Goal: Task Accomplishment & Management: Use online tool/utility

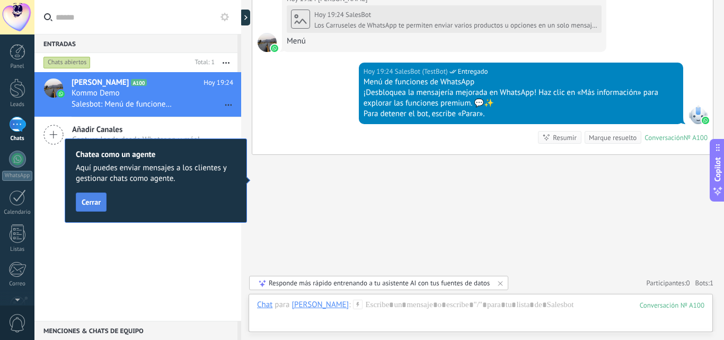
click at [93, 203] on span "Cerrar" at bounding box center [91, 201] width 19 height 7
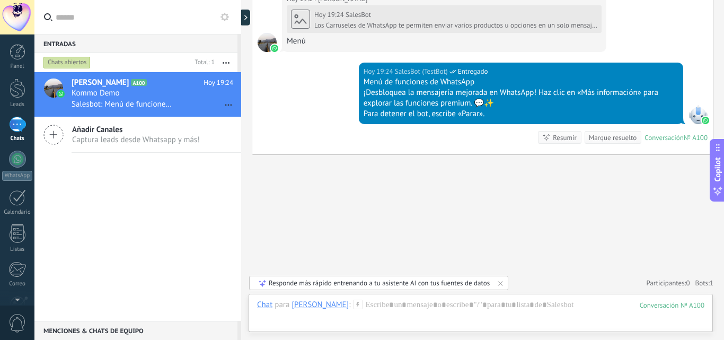
click at [321, 115] on div "[DATE] 19:24 SalesBot (TestBot) Entregado Menú de funciones de WhatsApp ¡Desblo…" at bounding box center [482, 109] width 460 height 92
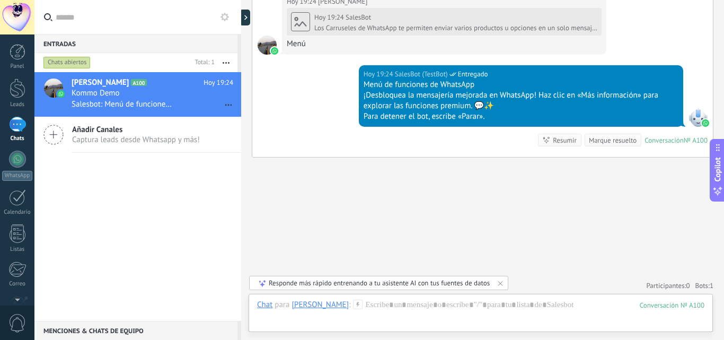
scroll to position [2758, 0]
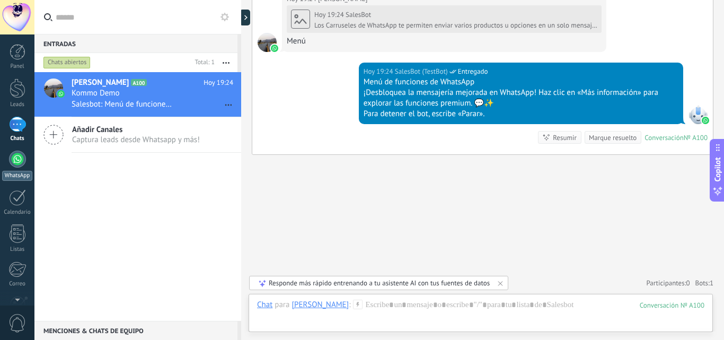
click at [15, 161] on div at bounding box center [17, 158] width 17 height 17
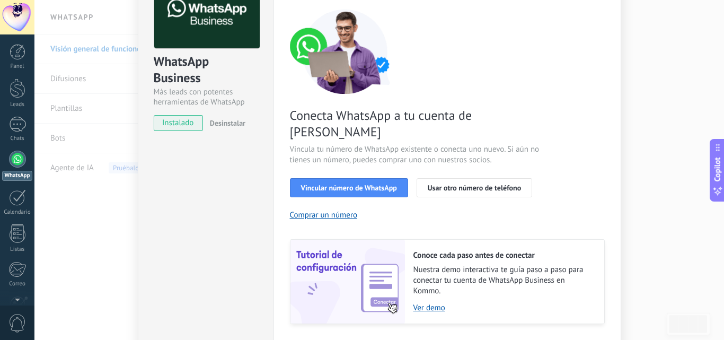
scroll to position [25, 0]
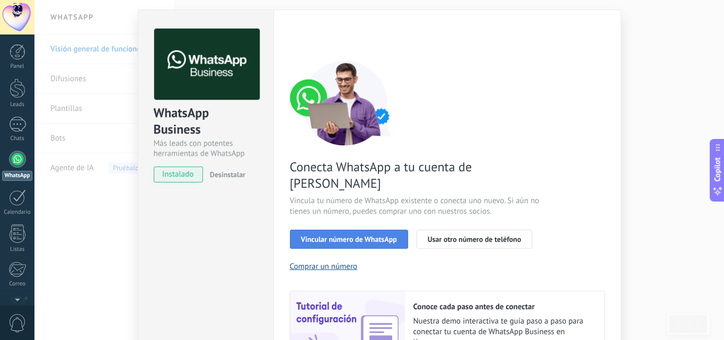
click at [366, 235] on span "Vincular número de WhatsApp" at bounding box center [349, 238] width 96 height 7
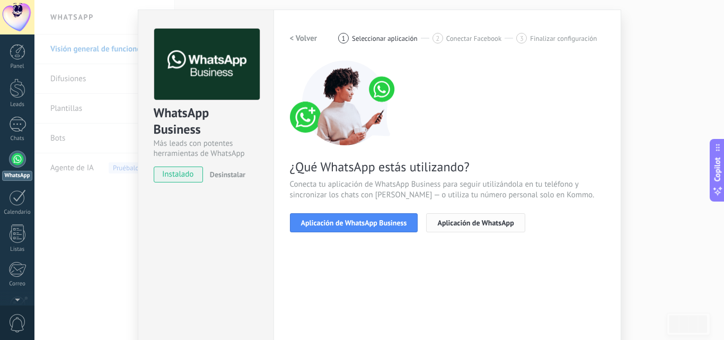
click at [483, 221] on span "Aplicación de WhatsApp" at bounding box center [475, 222] width 76 height 7
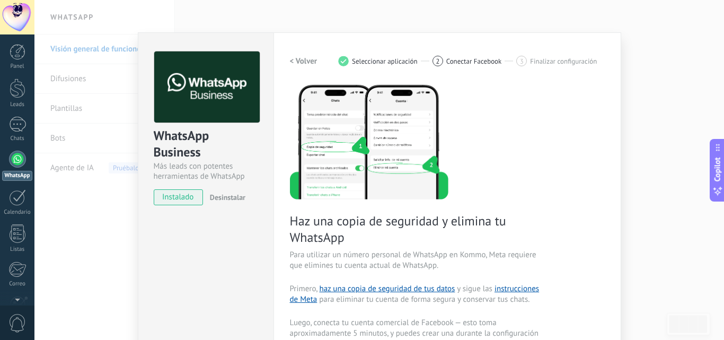
scroll to position [0, 0]
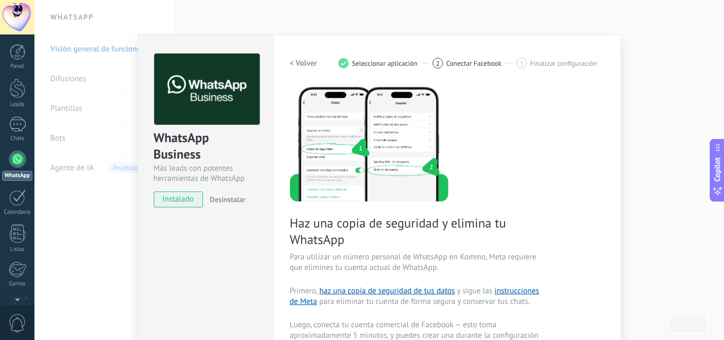
click at [299, 67] on h2 "< Volver" at bounding box center [304, 63] width 28 height 10
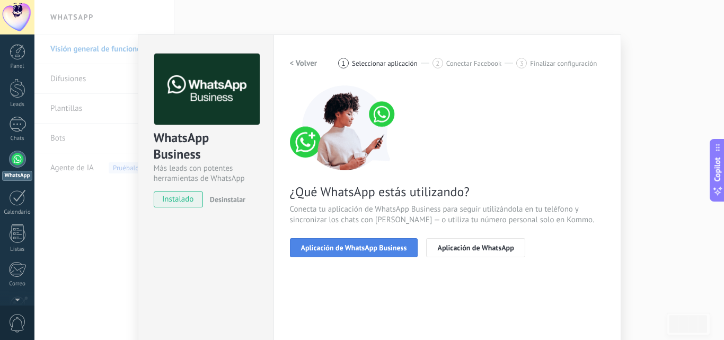
click at [404, 254] on button "Aplicación de WhatsApp Business" at bounding box center [354, 247] width 128 height 19
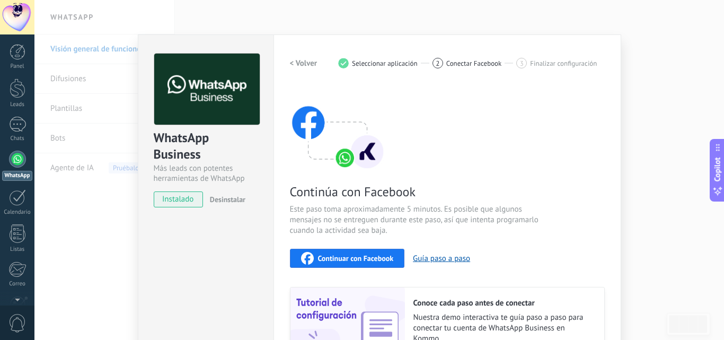
click at [299, 63] on h2 "< Volver" at bounding box center [304, 63] width 28 height 10
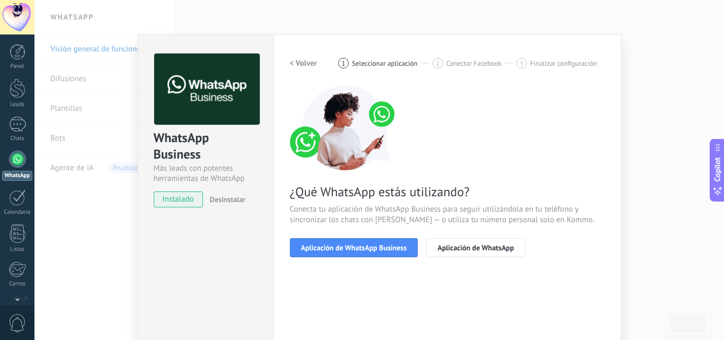
click at [659, 33] on div "WhatsApp Business Más leads con potentes herramientas de WhatsApp instalado Des…" at bounding box center [378, 170] width 689 height 340
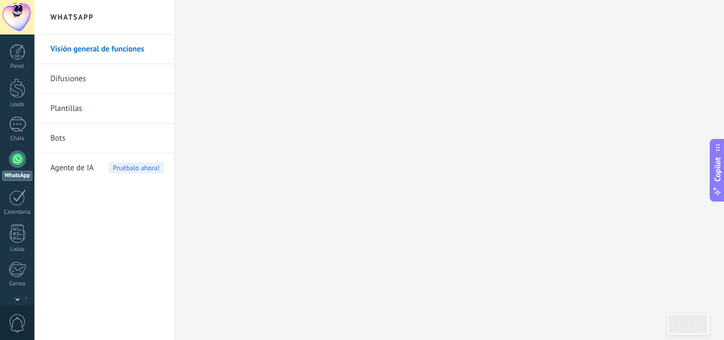
click at [17, 159] on div at bounding box center [17, 158] width 17 height 17
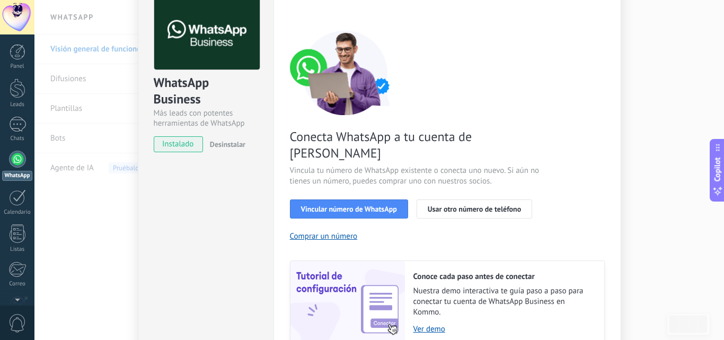
scroll to position [106, 0]
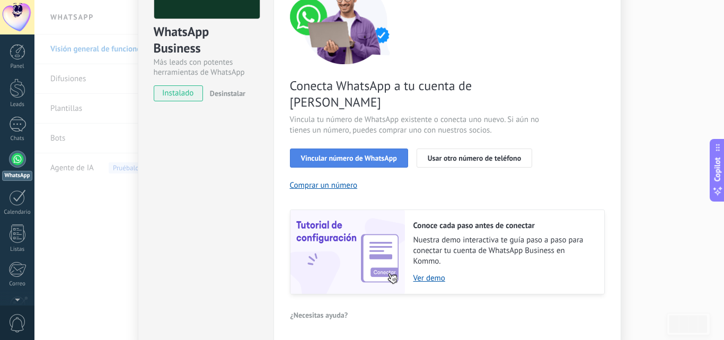
click at [388, 154] on span "Vincular número de WhatsApp" at bounding box center [349, 157] width 96 height 7
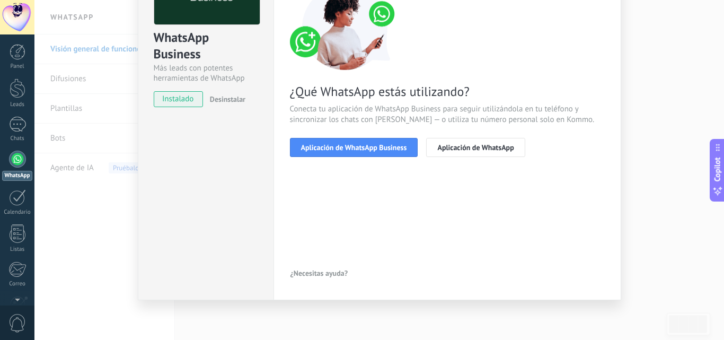
scroll to position [100, 0]
click at [395, 146] on span "Aplicación de WhatsApp Business" at bounding box center [354, 147] width 106 height 7
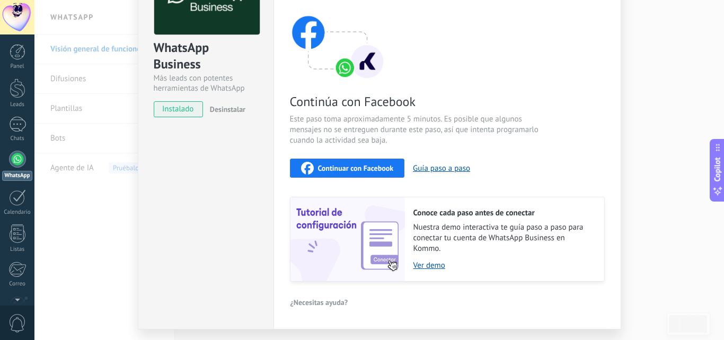
scroll to position [106, 0]
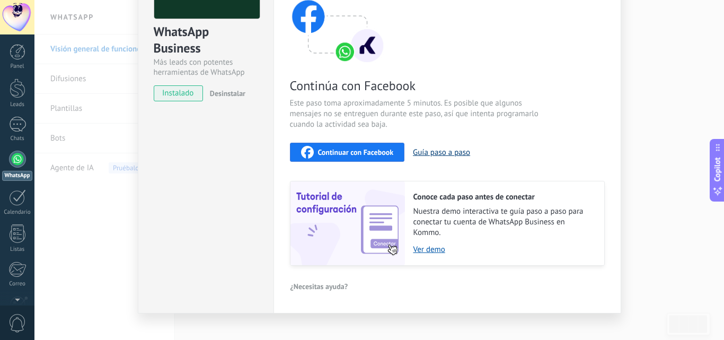
click at [456, 149] on button "Guía paso a paso" at bounding box center [441, 152] width 57 height 10
click at [373, 147] on div "Continuar con Facebook" at bounding box center [347, 152] width 93 height 13
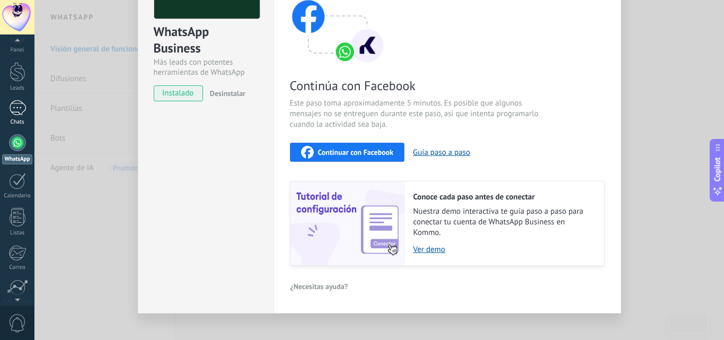
scroll to position [0, 0]
click at [702, 55] on div "WhatsApp Business Más leads con potentes herramientas de WhatsApp instalado Des…" at bounding box center [378, 170] width 689 height 340
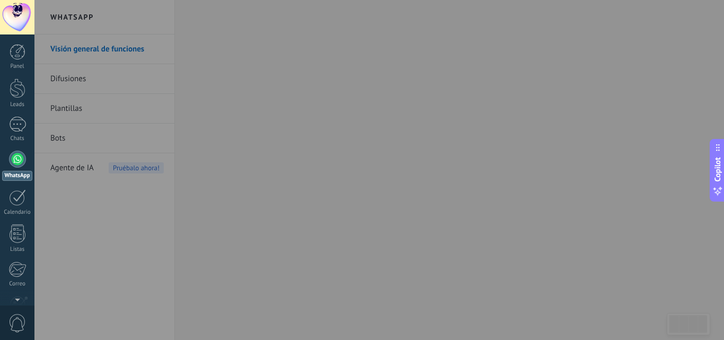
click at [561, 110] on div at bounding box center [396, 170] width 724 height 340
click at [19, 65] on div "Panel" at bounding box center [17, 66] width 31 height 7
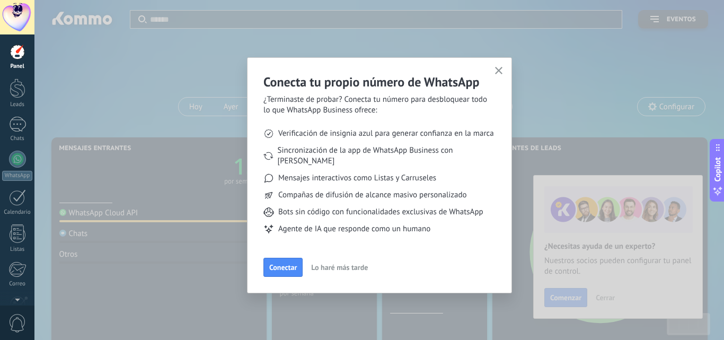
click at [500, 69] on use "button" at bounding box center [499, 71] width 8 height 8
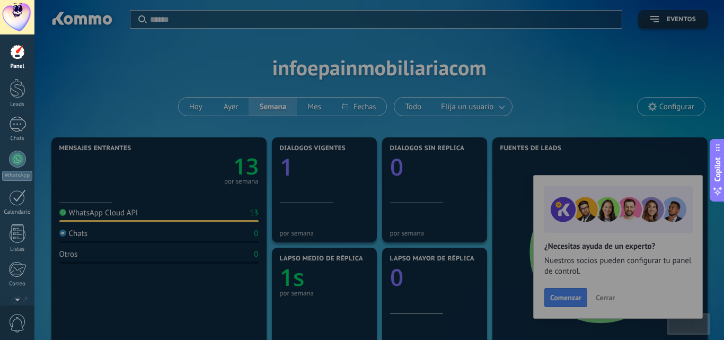
click at [600, 120] on div at bounding box center [396, 170] width 724 height 340
drag, startPoint x: 575, startPoint y: 297, endPoint x: 723, endPoint y: 194, distance: 180.3
click at [575, 297] on div at bounding box center [396, 170] width 724 height 340
click at [630, 125] on div at bounding box center [396, 170] width 724 height 340
click at [718, 148] on icon at bounding box center [717, 147] width 8 height 8
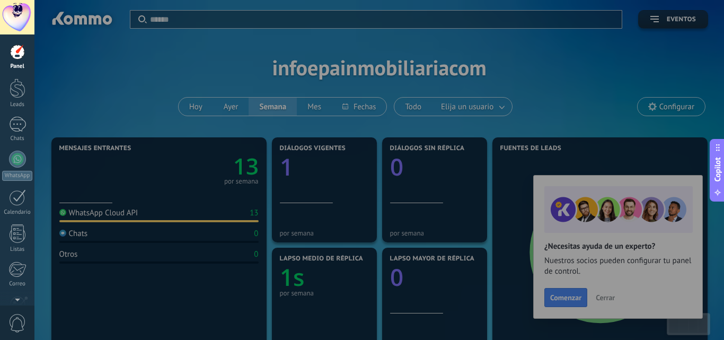
click at [718, 148] on button "Copilot" at bounding box center [716, 170] width 15 height 63
click at [720, 176] on span "Copilot" at bounding box center [717, 169] width 11 height 24
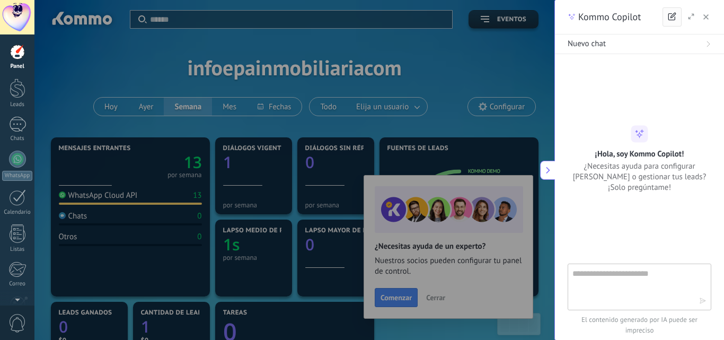
click at [674, 14] on icon "button" at bounding box center [672, 16] width 8 height 8
click at [706, 15] on icon "button" at bounding box center [705, 16] width 5 height 5
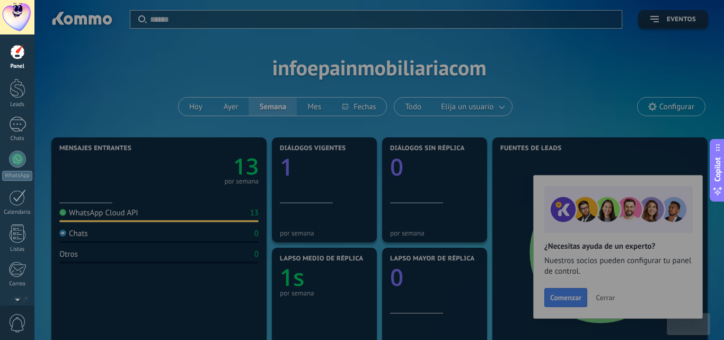
click at [21, 56] on div at bounding box center [18, 52] width 16 height 16
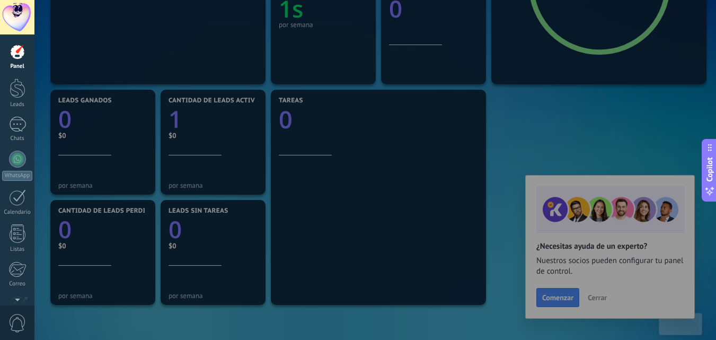
scroll to position [318, 0]
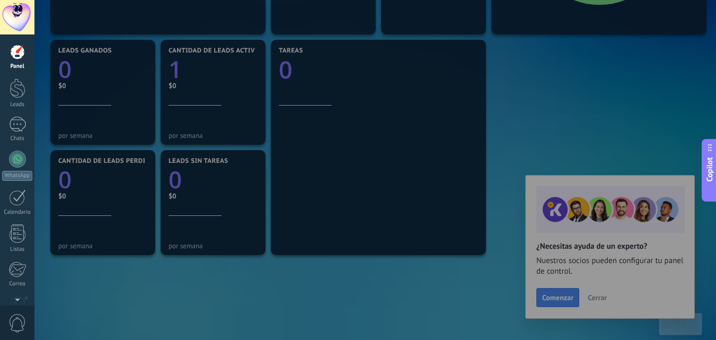
click at [341, 171] on div at bounding box center [392, 170] width 716 height 340
click at [203, 199] on div at bounding box center [392, 170] width 716 height 340
click at [109, 205] on div at bounding box center [392, 170] width 716 height 340
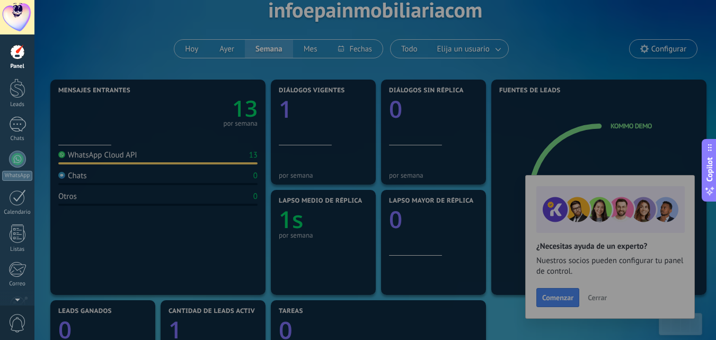
scroll to position [53, 0]
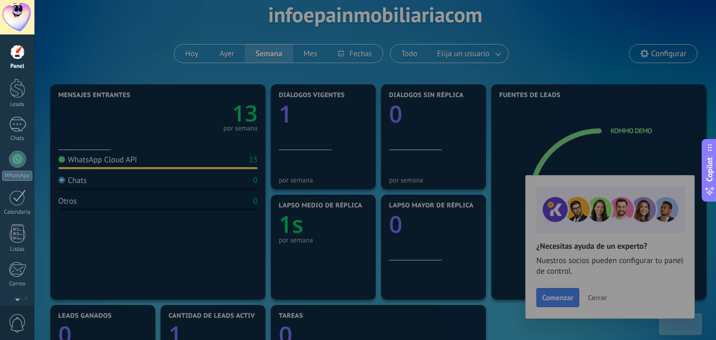
click at [220, 178] on div at bounding box center [392, 170] width 716 height 340
click at [326, 120] on div at bounding box center [392, 170] width 716 height 340
click at [354, 237] on div at bounding box center [392, 170] width 716 height 340
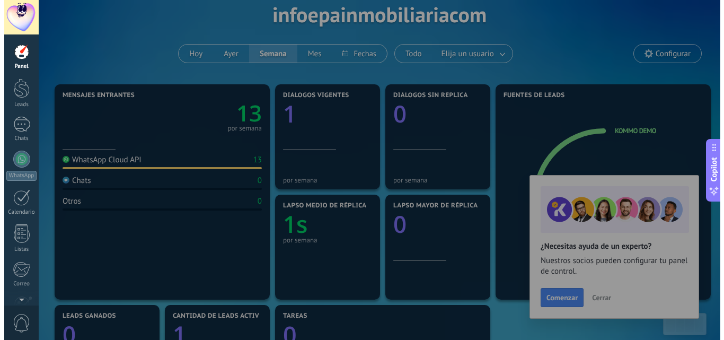
scroll to position [0, 0]
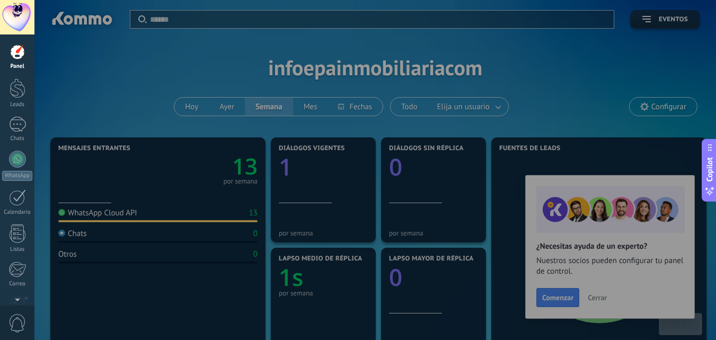
click at [17, 31] on div at bounding box center [17, 17] width 34 height 34
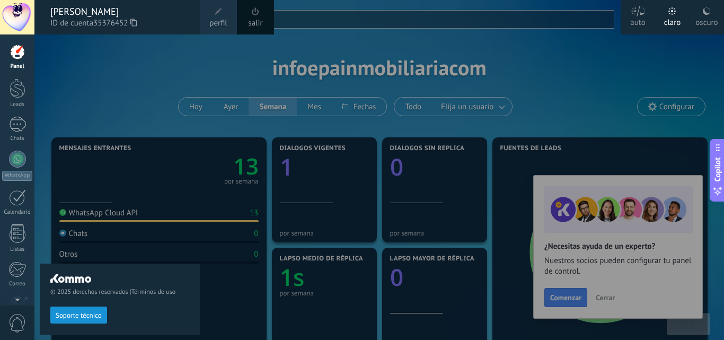
click at [676, 12] on div "claro" at bounding box center [672, 21] width 17 height 28
click at [639, 13] on icon at bounding box center [637, 11] width 15 height 11
click at [706, 11] on icon at bounding box center [706, 11] width 8 height 8
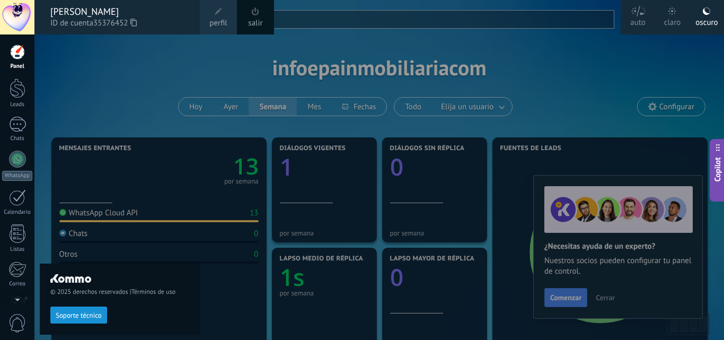
click at [721, 166] on span "Copilot" at bounding box center [717, 169] width 11 height 24
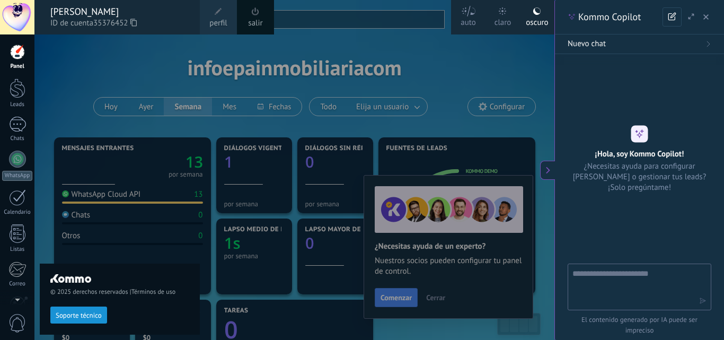
click at [634, 276] on textarea at bounding box center [635, 286] width 127 height 38
click at [706, 40] on div "Nuevo chat" at bounding box center [639, 44] width 144 height 11
click at [707, 15] on icon "button" at bounding box center [705, 16] width 5 height 5
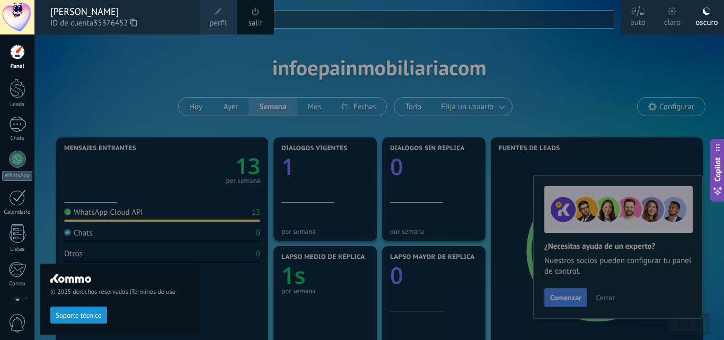
click at [11, 94] on div at bounding box center [18, 88] width 16 height 20
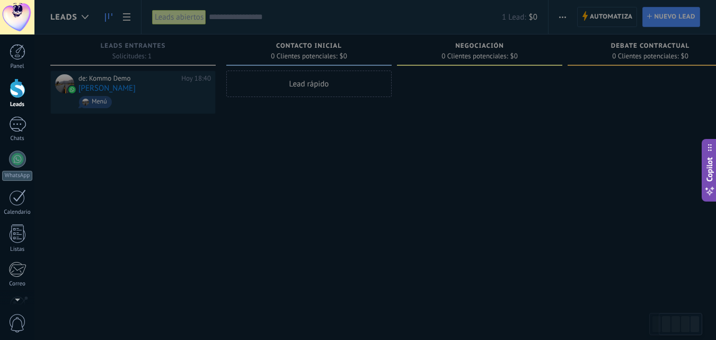
click at [100, 103] on div at bounding box center [392, 170] width 716 height 340
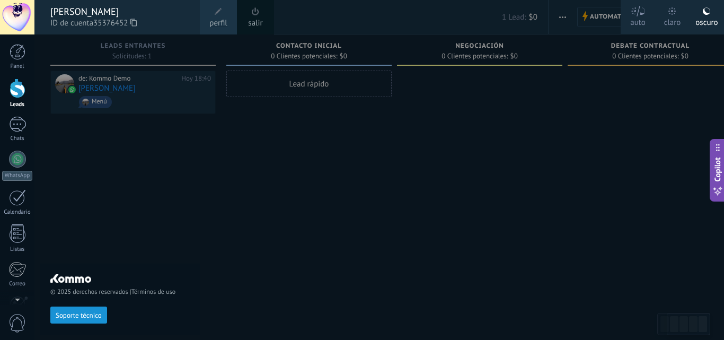
click at [390, 105] on div at bounding box center [396, 170] width 724 height 340
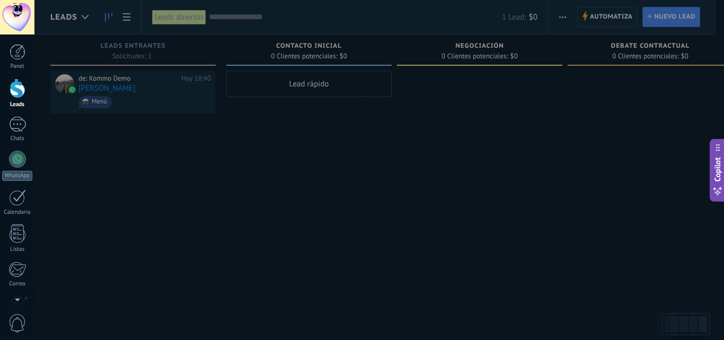
drag, startPoint x: 401, startPoint y: 86, endPoint x: 463, endPoint y: 81, distance: 62.2
click at [431, 86] on div at bounding box center [396, 170] width 724 height 340
click at [24, 127] on div "1" at bounding box center [17, 124] width 17 height 15
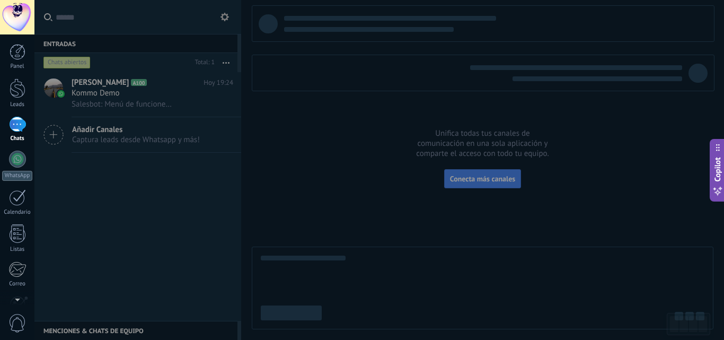
click at [16, 18] on div at bounding box center [17, 17] width 34 height 34
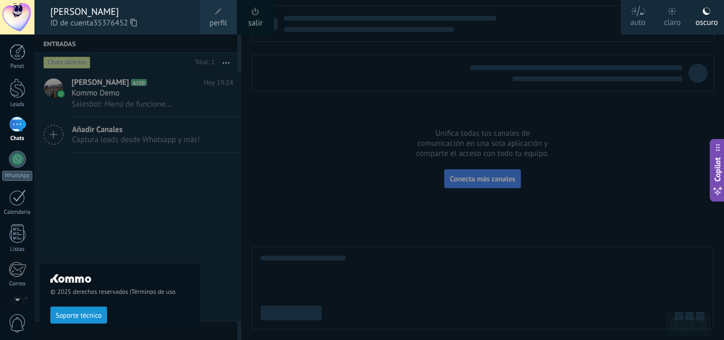
click at [214, 23] on span "perfil" at bounding box center [217, 23] width 17 height 12
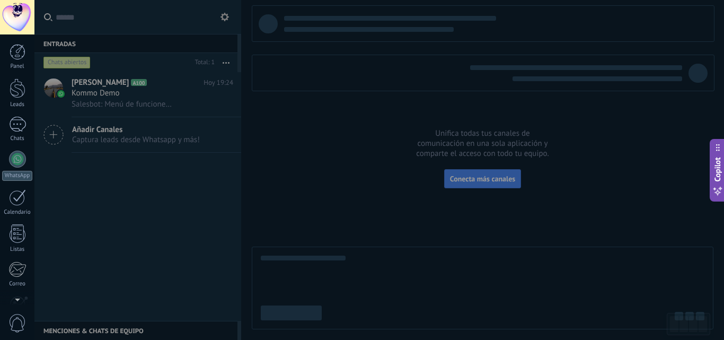
scroll to position [101, 0]
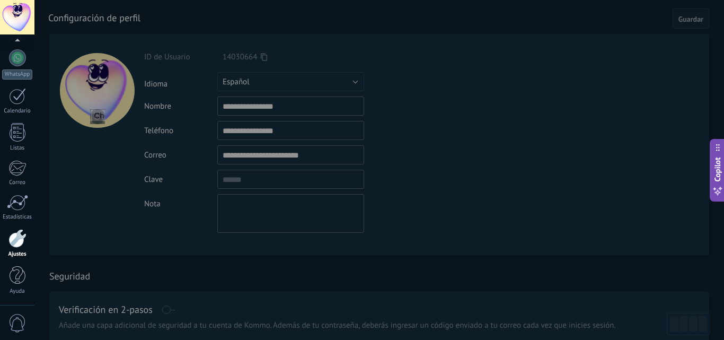
click at [321, 79] on div at bounding box center [396, 170] width 724 height 340
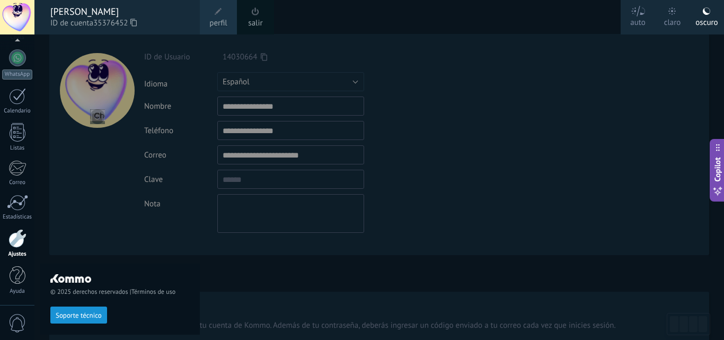
click at [293, 185] on div at bounding box center [396, 170] width 724 height 340
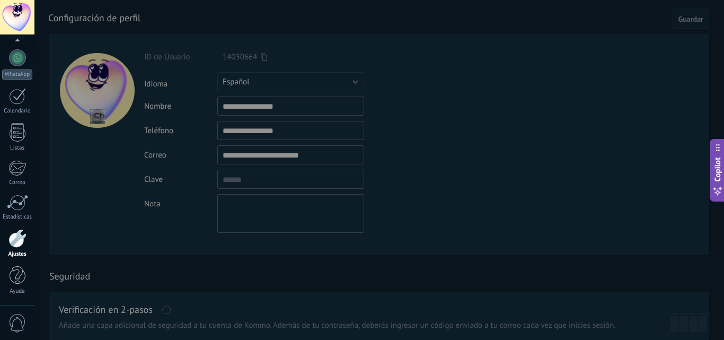
click at [14, 236] on div at bounding box center [17, 238] width 18 height 19
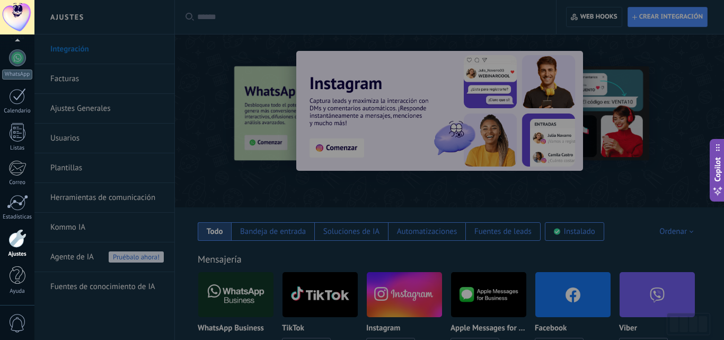
click at [20, 244] on div at bounding box center [17, 238] width 18 height 19
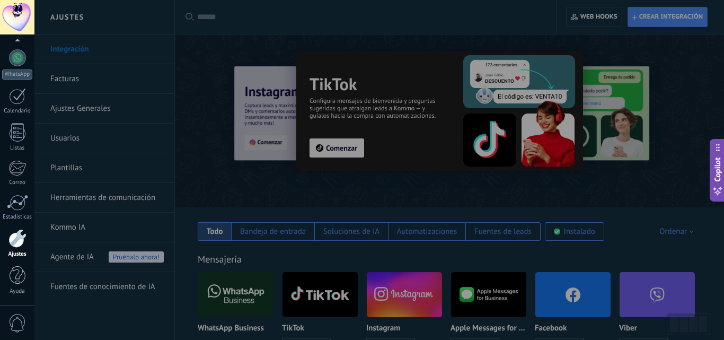
click at [17, 316] on span "0" at bounding box center [17, 323] width 18 height 19
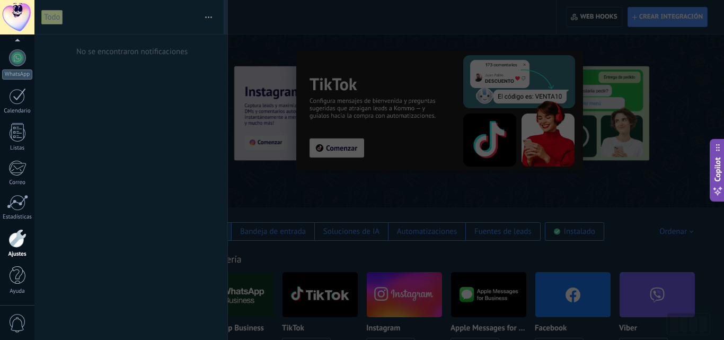
click at [9, 13] on div at bounding box center [17, 17] width 34 height 34
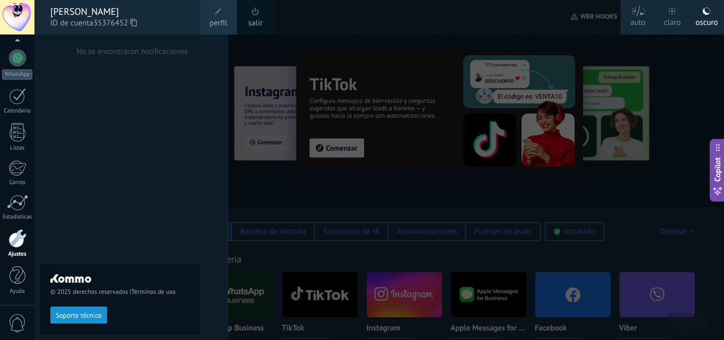
click at [654, 93] on div at bounding box center [396, 170] width 724 height 340
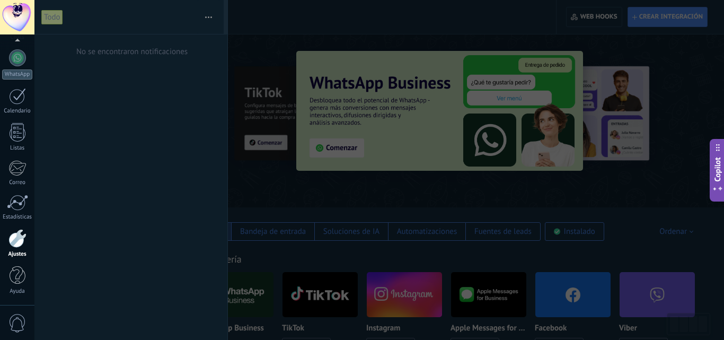
click at [19, 4] on div at bounding box center [17, 17] width 34 height 34
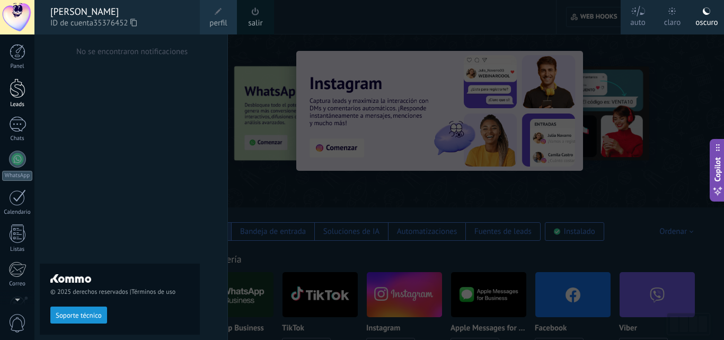
click at [19, 91] on div at bounding box center [18, 88] width 16 height 20
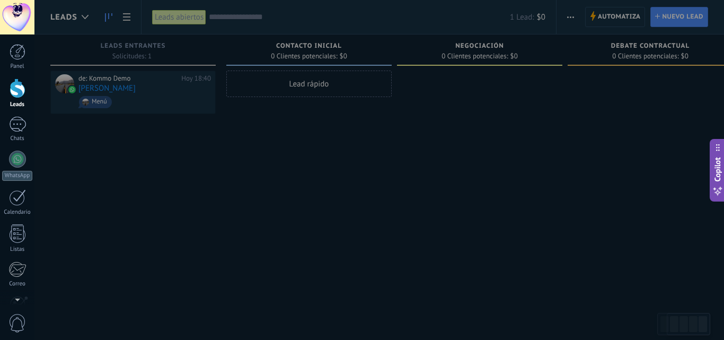
click at [102, 99] on div at bounding box center [396, 170] width 724 height 340
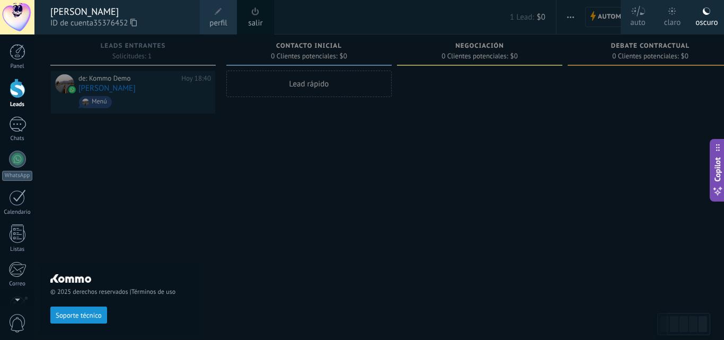
click at [93, 314] on span "Soporte técnico" at bounding box center [79, 315] width 46 height 7
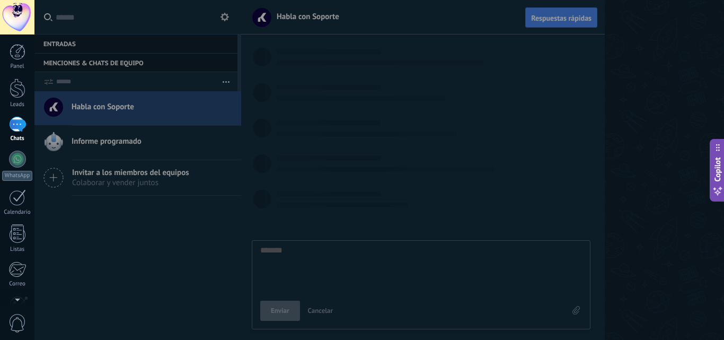
scroll to position [10, 0]
click at [677, 123] on div at bounding box center [396, 170] width 724 height 340
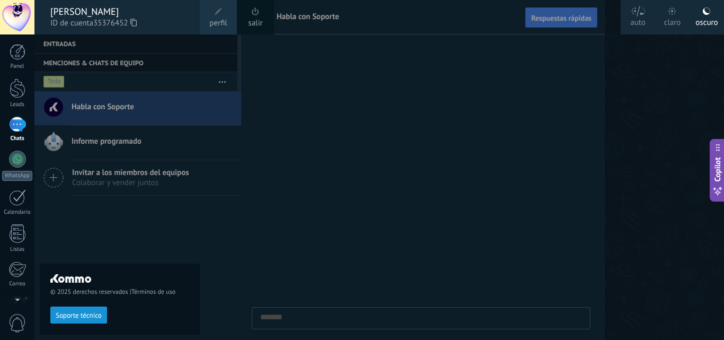
click at [433, 106] on div at bounding box center [396, 170] width 724 height 340
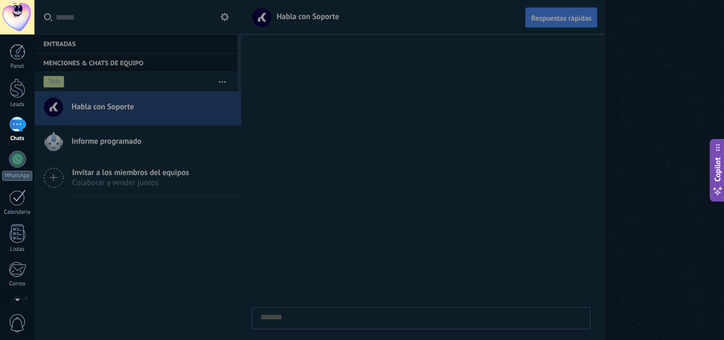
click at [57, 93] on div at bounding box center [396, 170] width 724 height 340
click at [16, 49] on div at bounding box center [18, 52] width 16 height 16
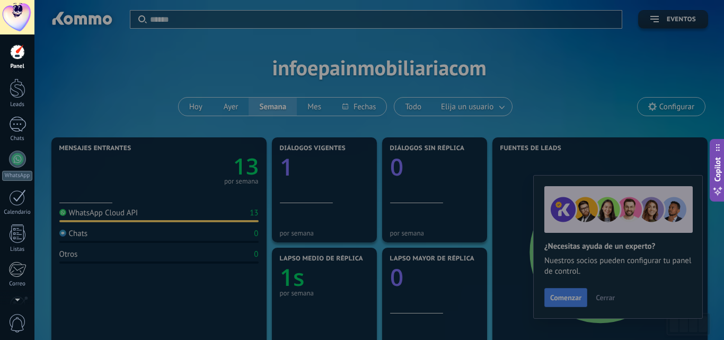
drag, startPoint x: 672, startPoint y: 17, endPoint x: 673, endPoint y: 45, distance: 28.1
click at [673, 17] on div at bounding box center [396, 170] width 724 height 340
click at [672, 105] on div at bounding box center [396, 170] width 724 height 340
click at [331, 243] on div at bounding box center [396, 170] width 724 height 340
drag, startPoint x: 317, startPoint y: 316, endPoint x: 532, endPoint y: 287, distance: 217.7
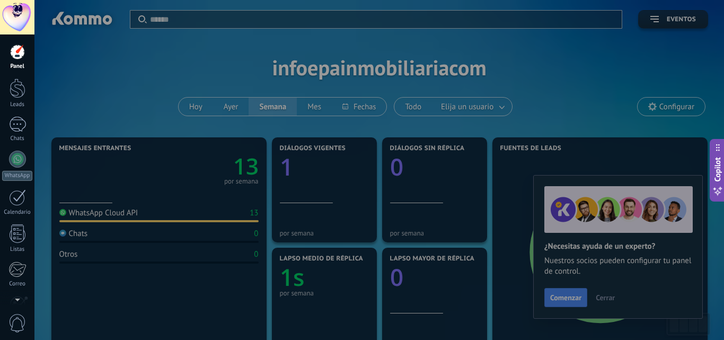
click at [319, 316] on div at bounding box center [396, 170] width 724 height 340
drag, startPoint x: 552, startPoint y: 290, endPoint x: 472, endPoint y: 303, distance: 81.6
click at [514, 307] on div at bounding box center [396, 170] width 724 height 340
click at [149, 282] on div at bounding box center [396, 170] width 724 height 340
click at [11, 20] on div at bounding box center [17, 17] width 34 height 34
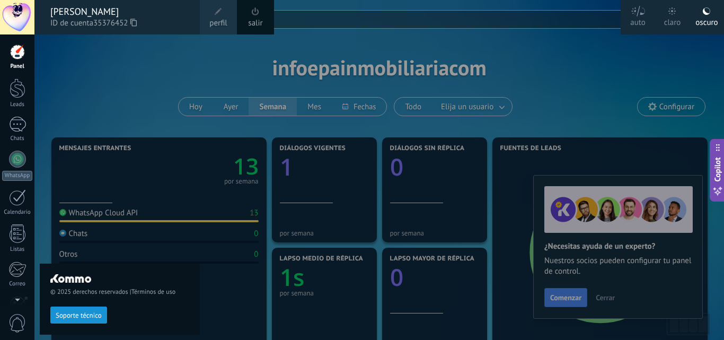
click at [260, 15] on span at bounding box center [256, 12] width 12 height 12
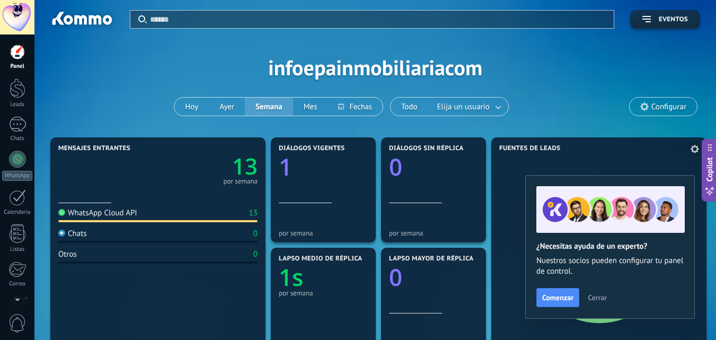
scroll to position [159, 0]
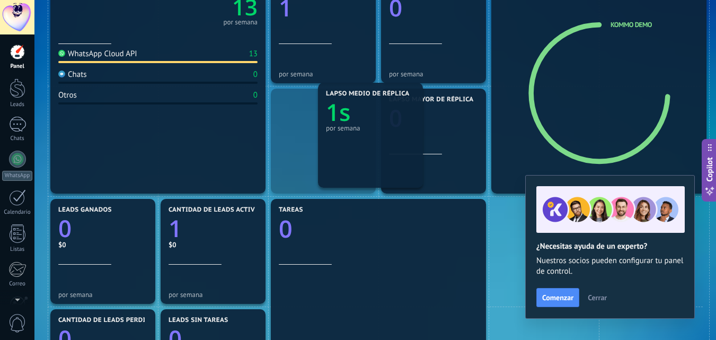
drag, startPoint x: 314, startPoint y: 137, endPoint x: 361, endPoint y: 131, distance: 47.5
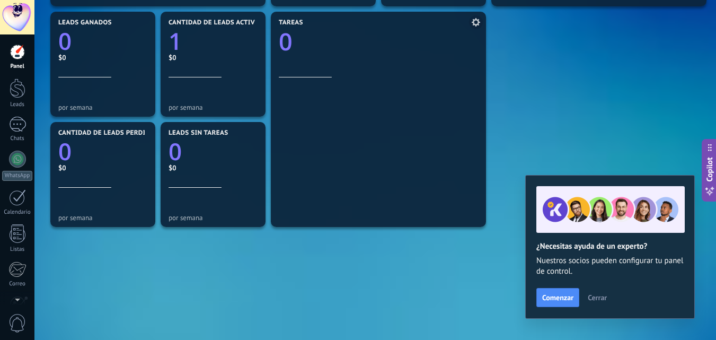
scroll to position [378, 0]
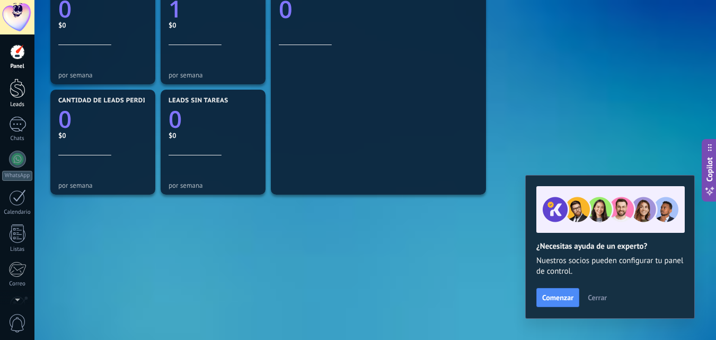
click at [27, 90] on link "Leads" at bounding box center [17, 93] width 34 height 30
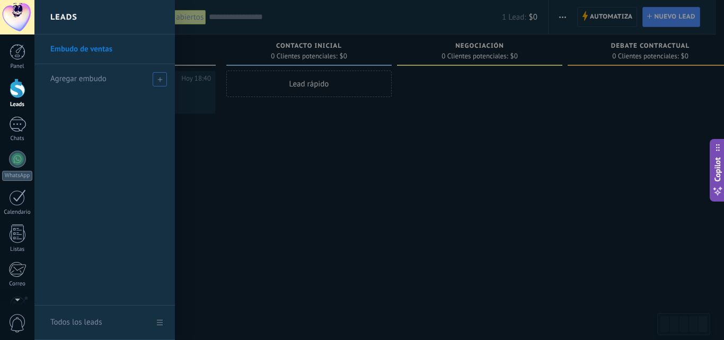
click at [86, 77] on span "Agregar embudo" at bounding box center [78, 79] width 56 height 10
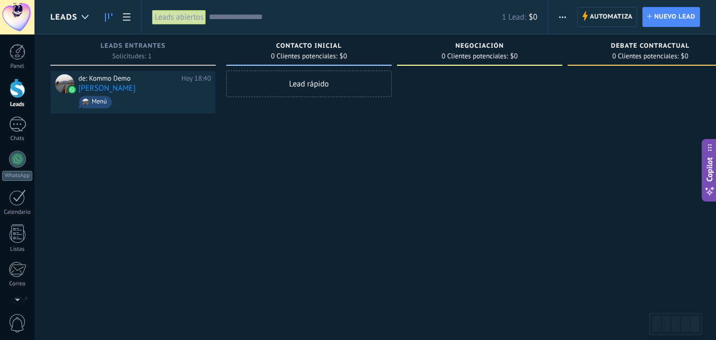
click at [289, 89] on div "Lead rápido" at bounding box center [308, 83] width 165 height 26
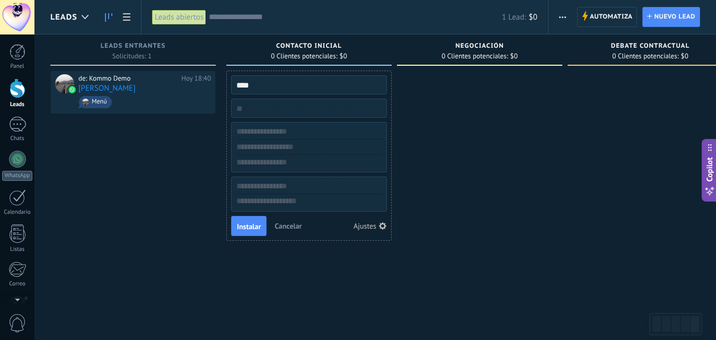
type input "****"
type input "********"
type input "*******"
click at [383, 225] on icon "button" at bounding box center [382, 225] width 7 height 7
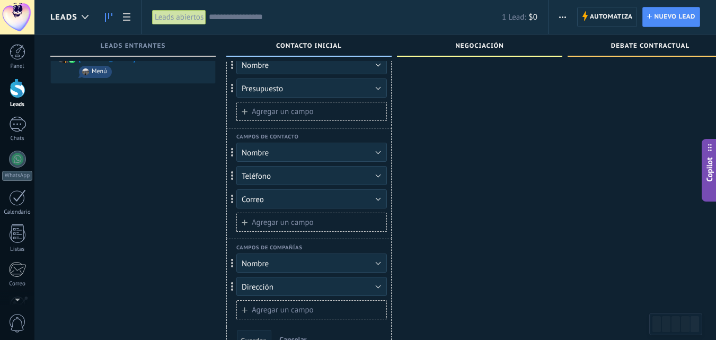
scroll to position [77, 0]
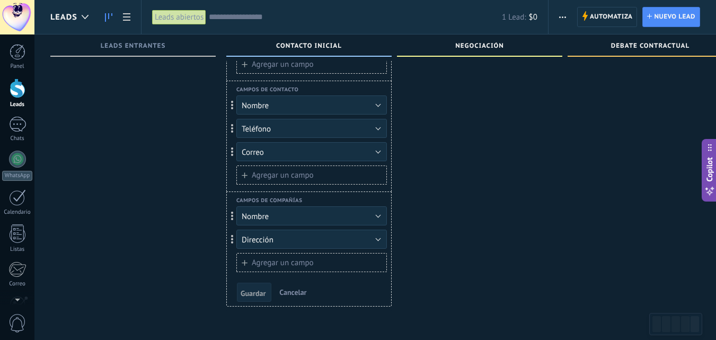
click at [257, 292] on span "Guardar" at bounding box center [253, 292] width 25 height 7
click at [301, 290] on span "Cancelar" at bounding box center [292, 292] width 27 height 10
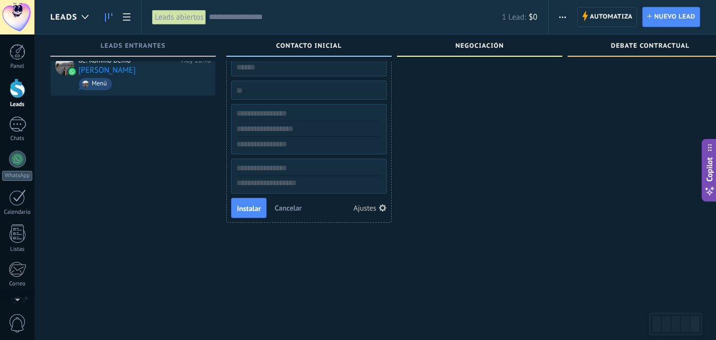
scroll to position [18, 0]
type input "**********"
type input "**"
type input "**********"
click at [250, 207] on span "Instalar" at bounding box center [249, 207] width 24 height 7
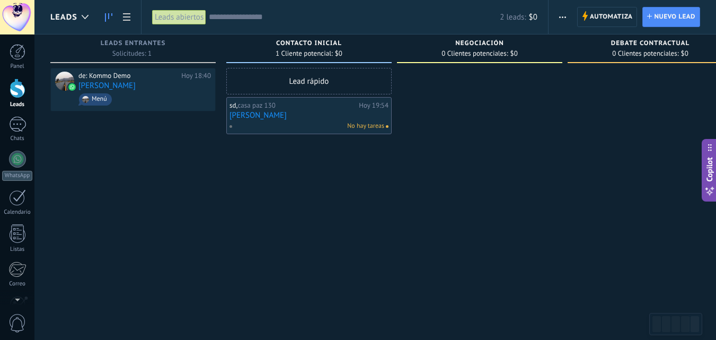
scroll to position [0, 0]
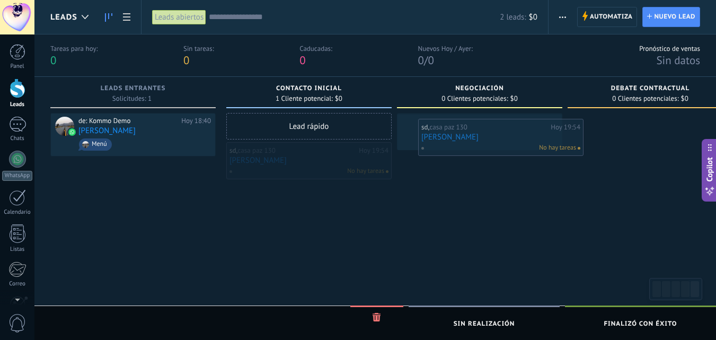
drag, startPoint x: 337, startPoint y: 153, endPoint x: 529, endPoint y: 130, distance: 193.2
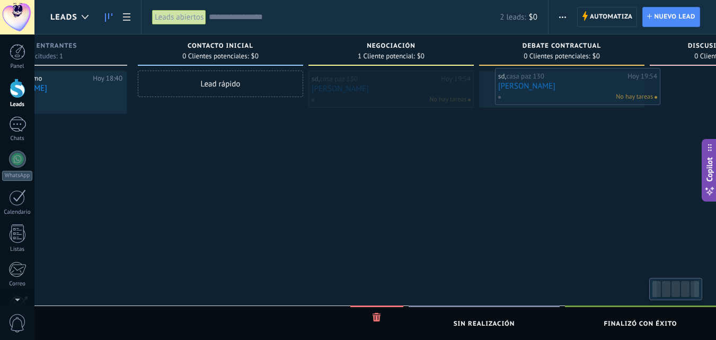
scroll to position [0, 108]
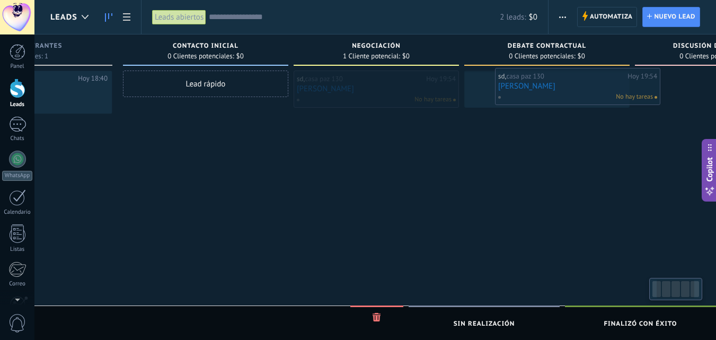
drag, startPoint x: 539, startPoint y: 93, endPoint x: 594, endPoint y: 91, distance: 55.1
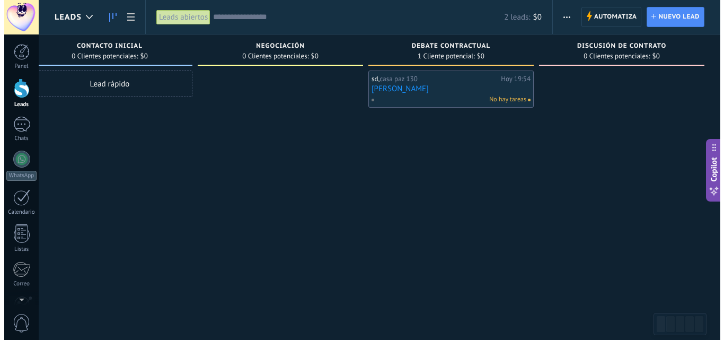
scroll to position [0, 0]
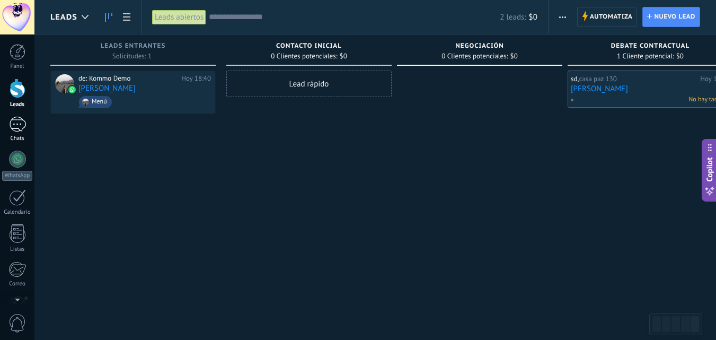
click at [9, 126] on div at bounding box center [17, 124] width 17 height 15
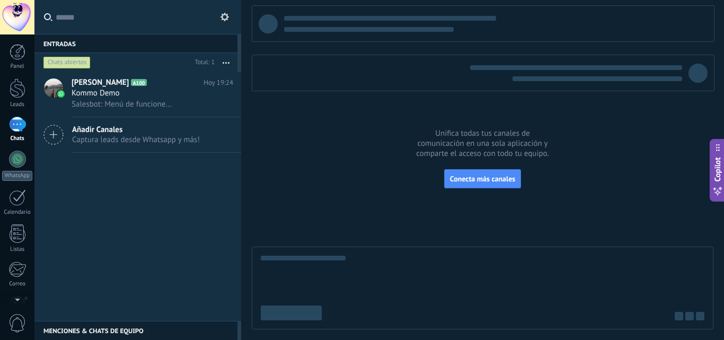
click at [142, 138] on span "Captura leads desde Whatsapp y más!" at bounding box center [136, 140] width 128 height 10
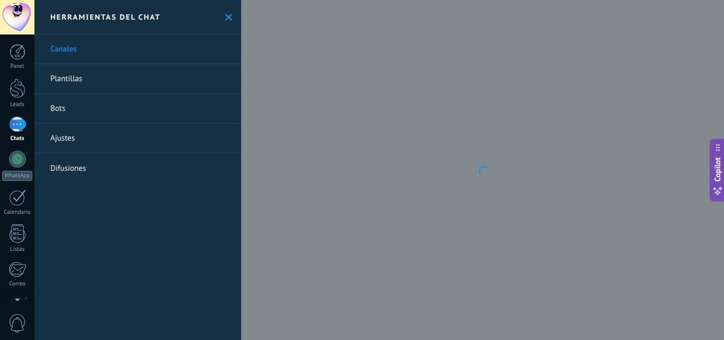
click at [49, 131] on link "Ajustes" at bounding box center [137, 138] width 207 height 30
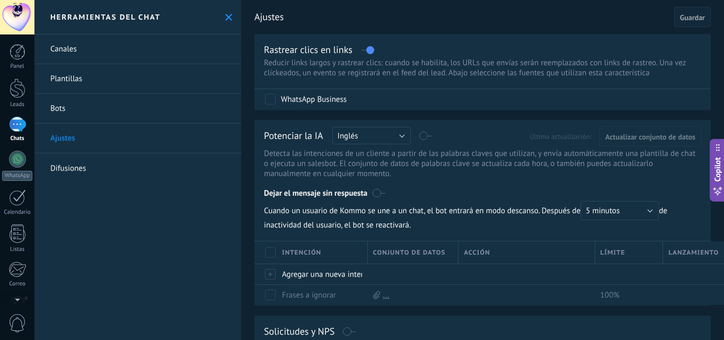
click at [66, 51] on link "Canales" at bounding box center [137, 49] width 207 height 30
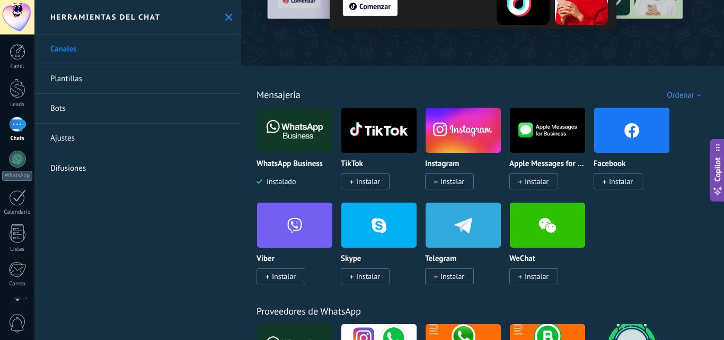
scroll to position [106, 0]
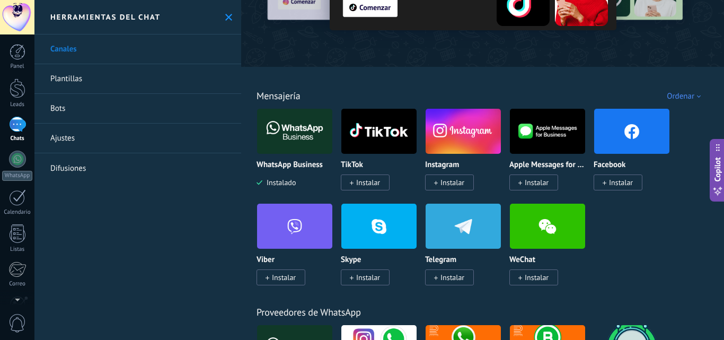
click at [297, 135] on img at bounding box center [294, 130] width 75 height 51
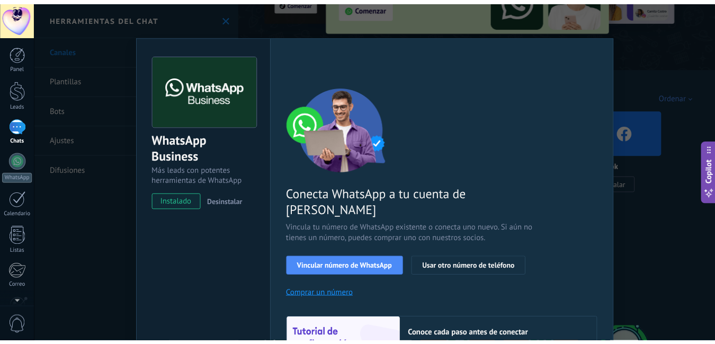
scroll to position [53, 0]
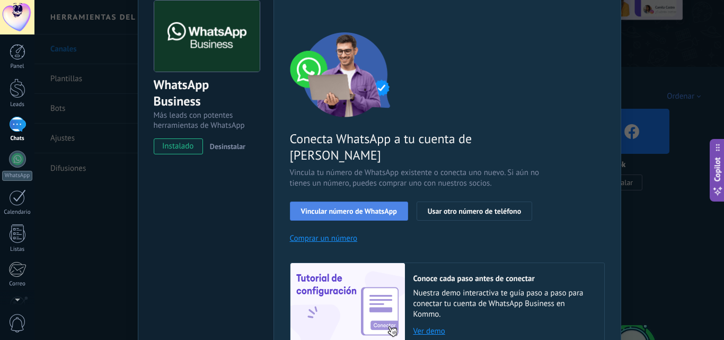
click at [379, 207] on span "Vincular número de WhatsApp" at bounding box center [349, 210] width 96 height 7
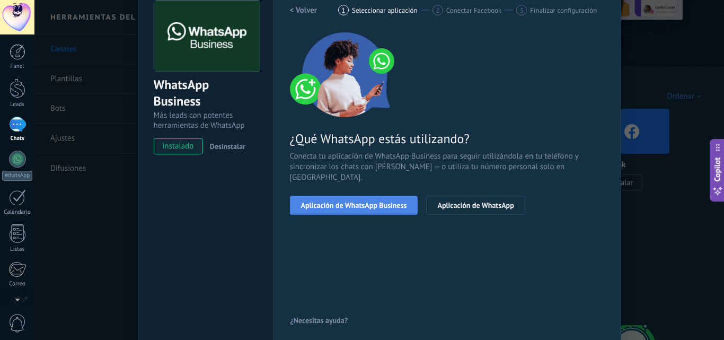
click at [399, 201] on span "Aplicación de WhatsApp Business" at bounding box center [354, 204] width 106 height 7
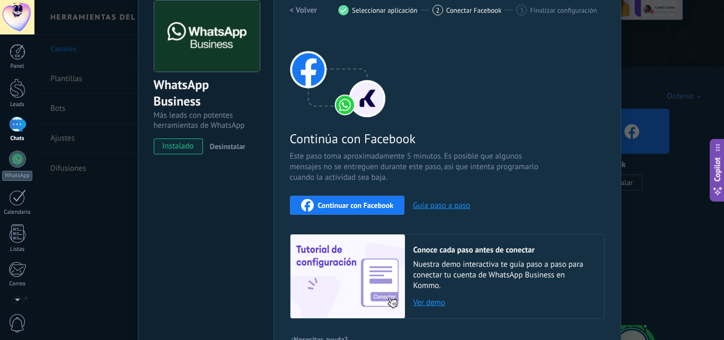
click at [386, 208] on span "Continuar con Facebook" at bounding box center [356, 204] width 76 height 7
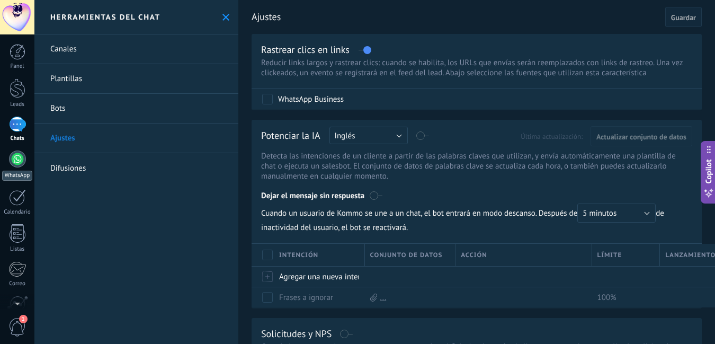
click at [18, 154] on div at bounding box center [17, 158] width 17 height 17
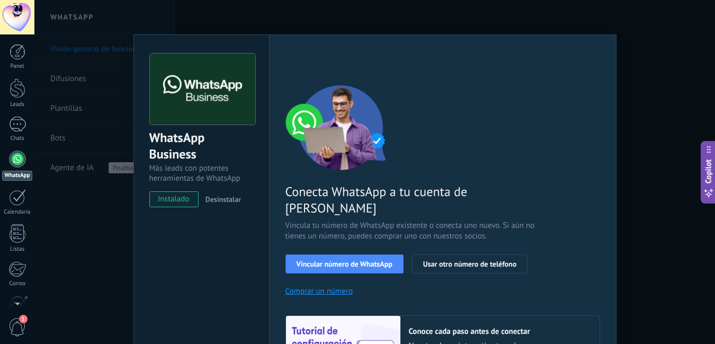
scroll to position [53, 0]
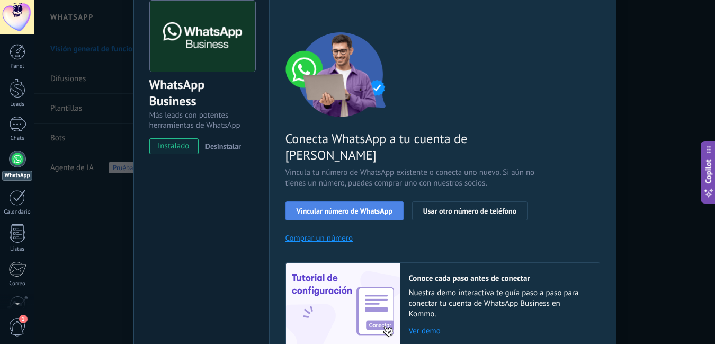
click at [383, 207] on span "Vincular número de WhatsApp" at bounding box center [345, 210] width 96 height 7
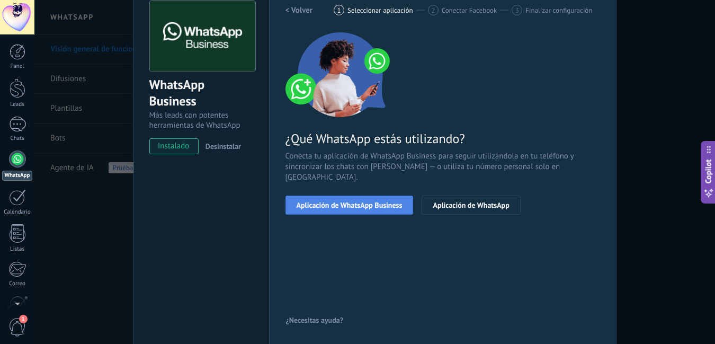
click at [386, 201] on span "Aplicación de WhatsApp Business" at bounding box center [350, 204] width 106 height 7
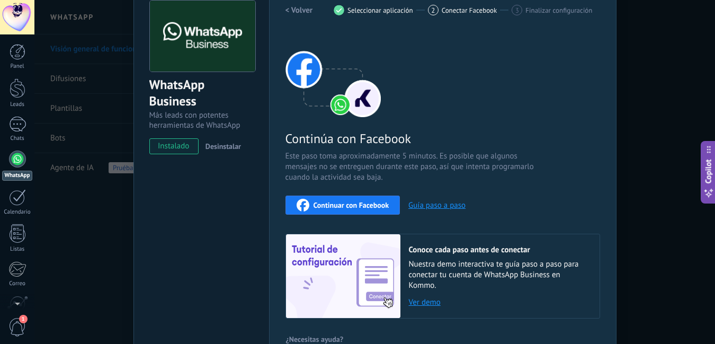
click at [359, 204] on span "Continuar con Facebook" at bounding box center [352, 204] width 76 height 7
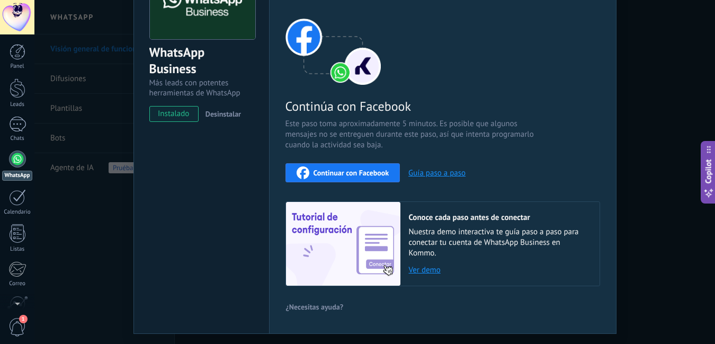
scroll to position [114, 0]
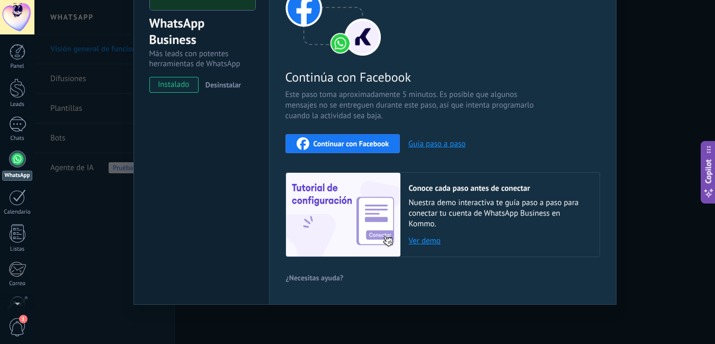
click at [640, 77] on div "WhatsApp Business Más leads con potentes herramientas de WhatsApp instalado Des…" at bounding box center [374, 172] width 681 height 344
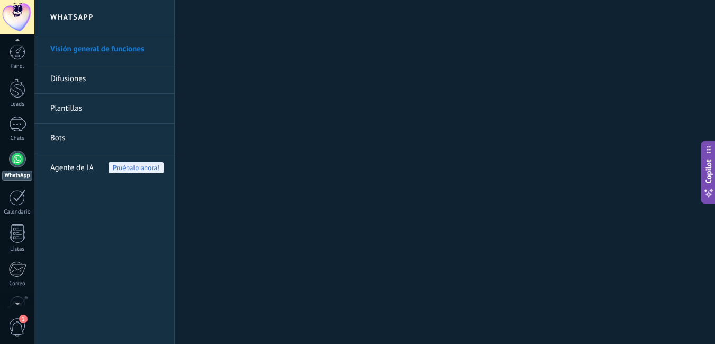
scroll to position [3, 0]
click at [22, 326] on span "1" at bounding box center [17, 327] width 18 height 19
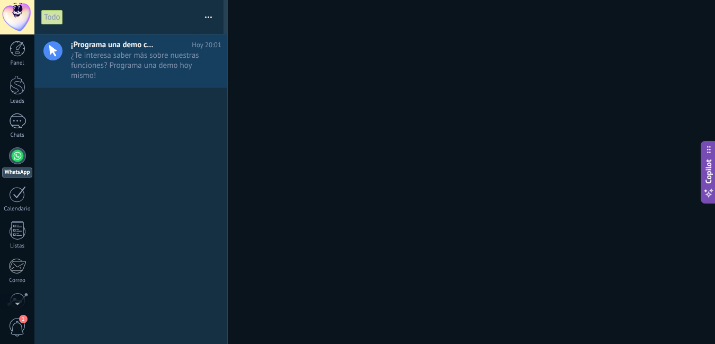
scroll to position [0, 0]
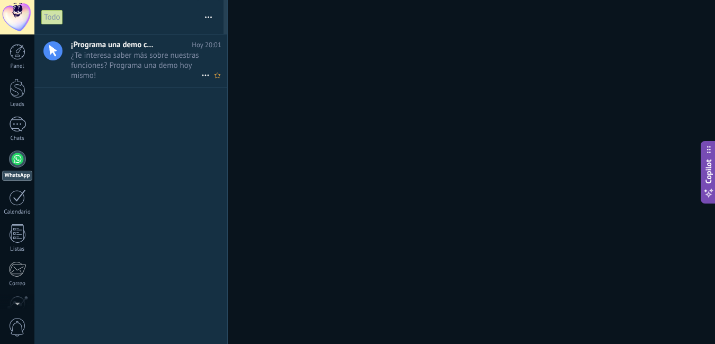
click at [139, 44] on span "¡Programa una demo con un experto!" at bounding box center [113, 45] width 85 height 10
click at [355, 104] on div at bounding box center [357, 172] width 715 height 344
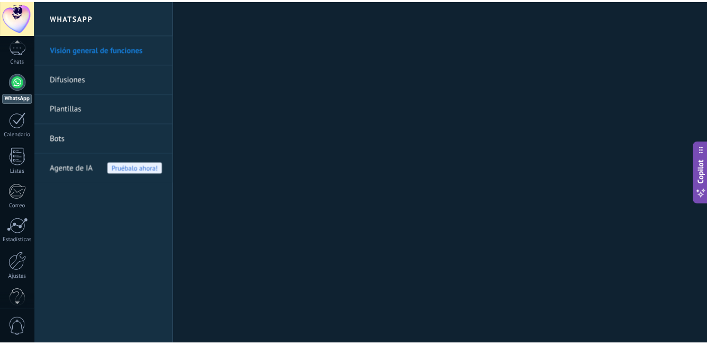
scroll to position [97, 0]
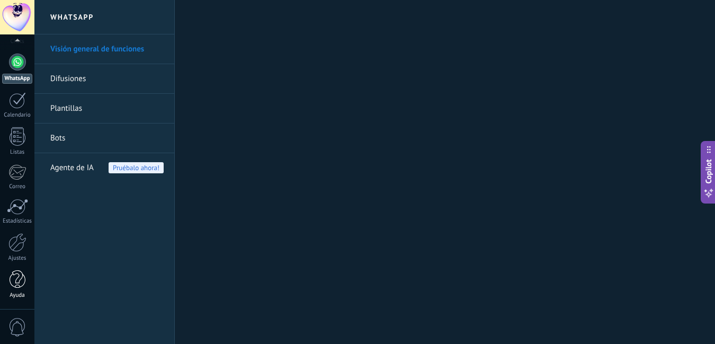
click at [20, 286] on div at bounding box center [18, 279] width 16 height 19
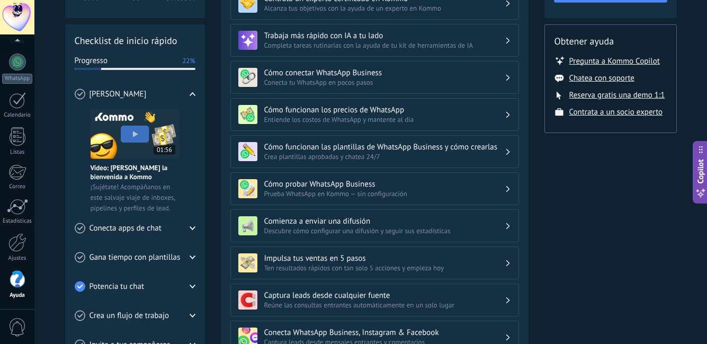
scroll to position [103, 0]
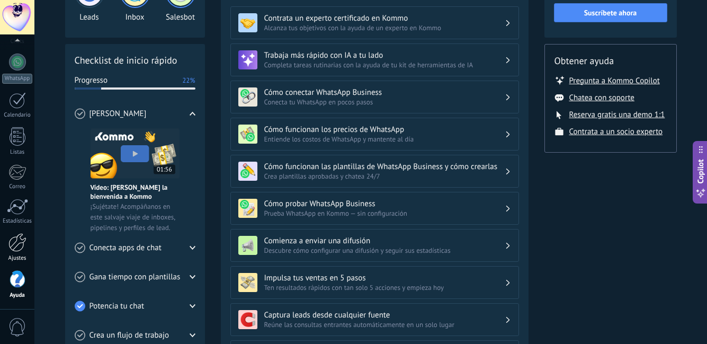
click at [20, 235] on div at bounding box center [17, 242] width 18 height 19
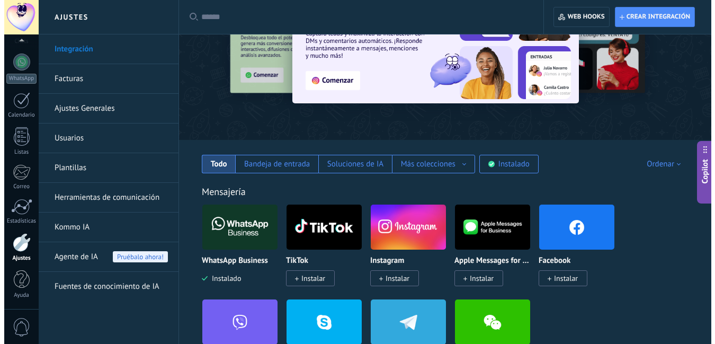
scroll to position [106, 0]
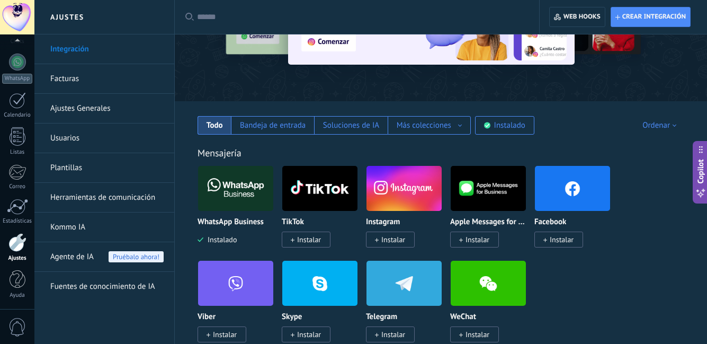
click at [403, 235] on span "Instalar" at bounding box center [390, 240] width 49 height 16
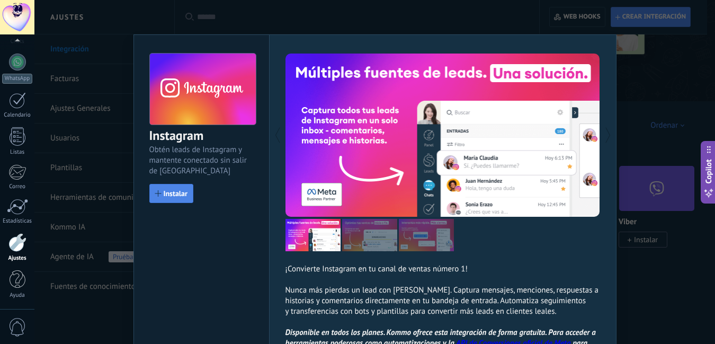
click at [182, 197] on span "Instalar" at bounding box center [176, 193] width 24 height 7
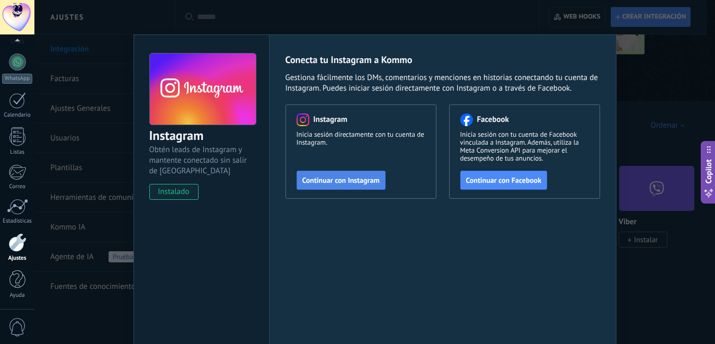
click at [372, 183] on span "Continuar con Instagram" at bounding box center [341, 179] width 77 height 7
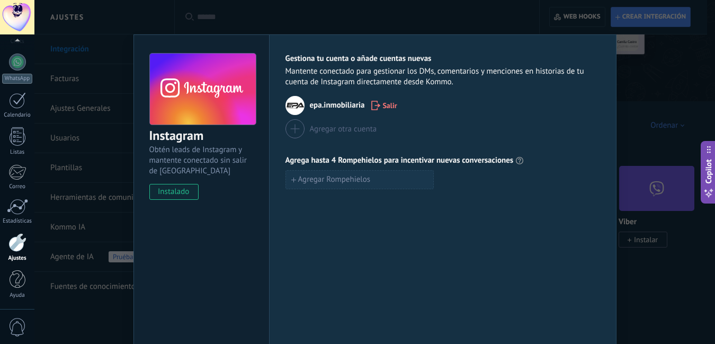
click at [332, 180] on span "Agregar Rompehielos" at bounding box center [334, 179] width 73 height 7
click at [501, 230] on div "Gestiona tu cuenta o añade cuentas nuevas Mantente conectado para gestionar los…" at bounding box center [443, 191] width 348 height 315
click at [547, 122] on div "Agregar otra cuenta" at bounding box center [443, 128] width 315 height 19
click at [660, 220] on div "Instagram Obtén leads de Instagram y mantente conectado sin salir de Kommo inst…" at bounding box center [374, 172] width 681 height 344
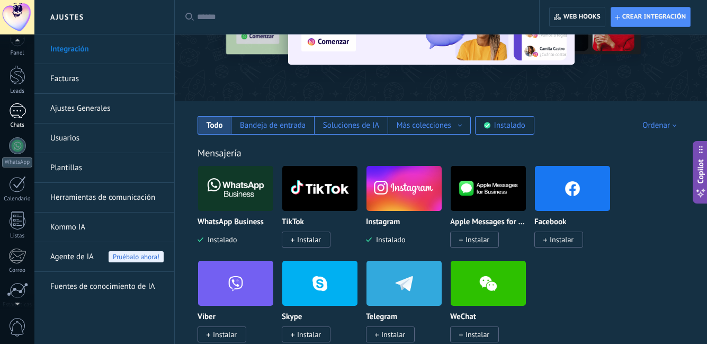
scroll to position [0, 0]
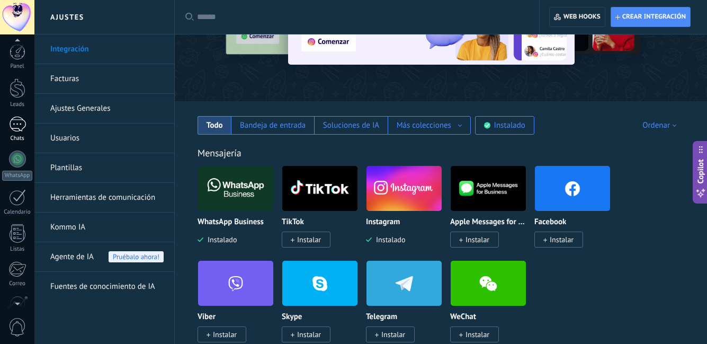
click at [16, 123] on div at bounding box center [17, 124] width 17 height 15
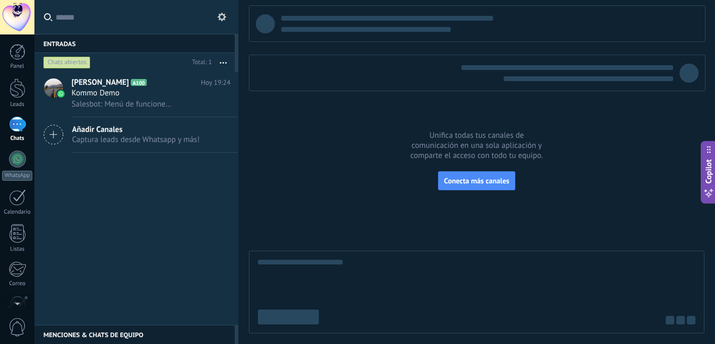
click at [177, 129] on span "Añadir Canales" at bounding box center [136, 130] width 128 height 10
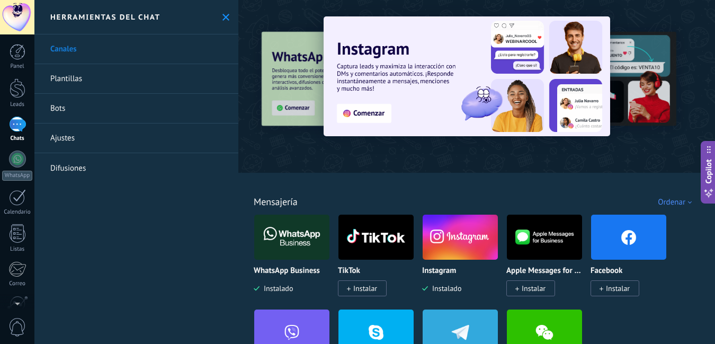
click at [452, 228] on img at bounding box center [460, 236] width 75 height 51
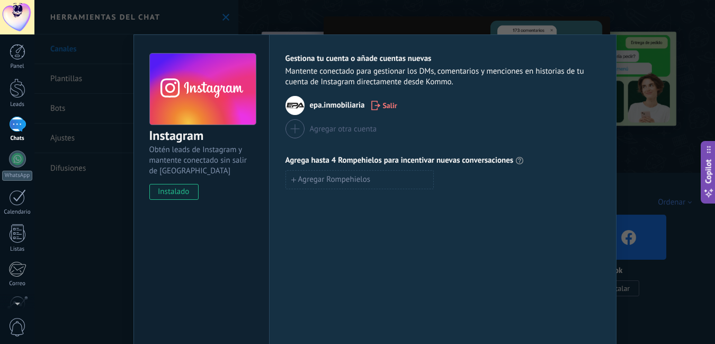
click at [296, 103] on img at bounding box center [295, 105] width 19 height 19
click at [184, 191] on span "instalado" at bounding box center [174, 192] width 48 height 16
click at [654, 158] on div "Instagram Obtén leads de Instagram y mantente conectado sin salir de Kommo inst…" at bounding box center [374, 172] width 681 height 344
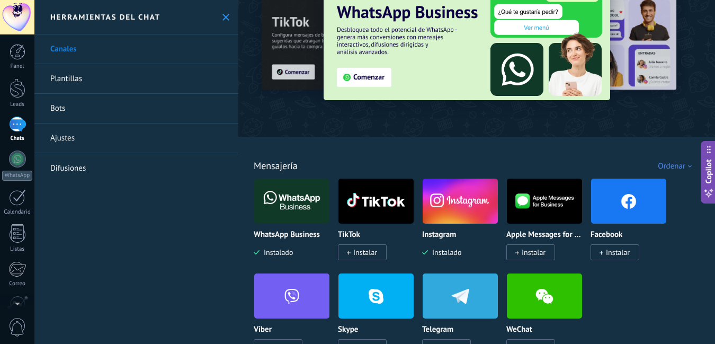
scroll to position [53, 0]
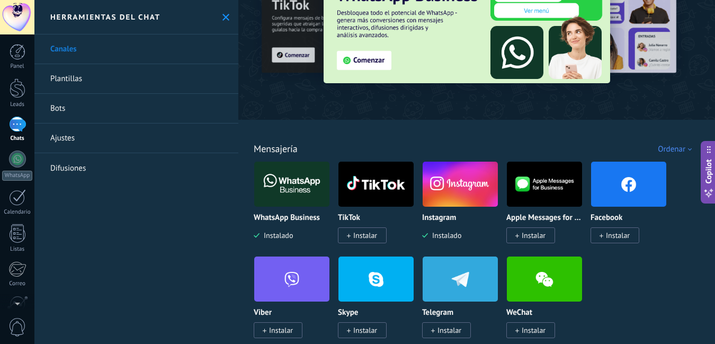
click at [289, 185] on img at bounding box center [291, 183] width 75 height 51
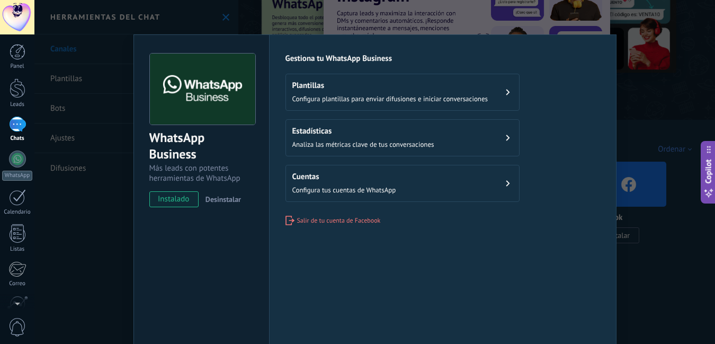
click at [401, 174] on button "Cuentas Configura tus cuentas de WhatsApp" at bounding box center [403, 183] width 234 height 37
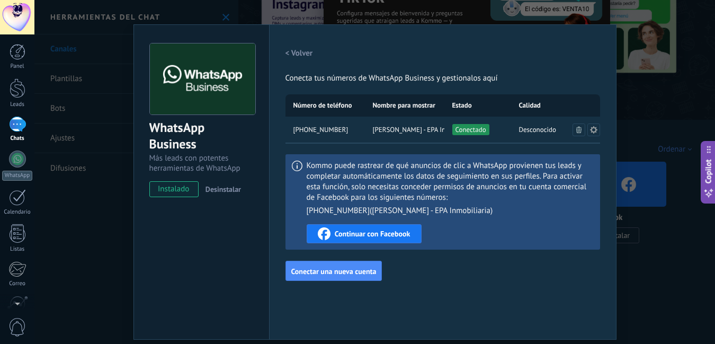
scroll to position [0, 0]
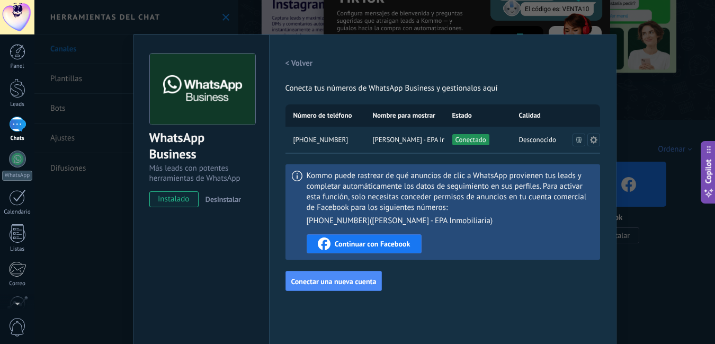
click at [299, 58] on h2 "< Volver" at bounding box center [300, 63] width 28 height 10
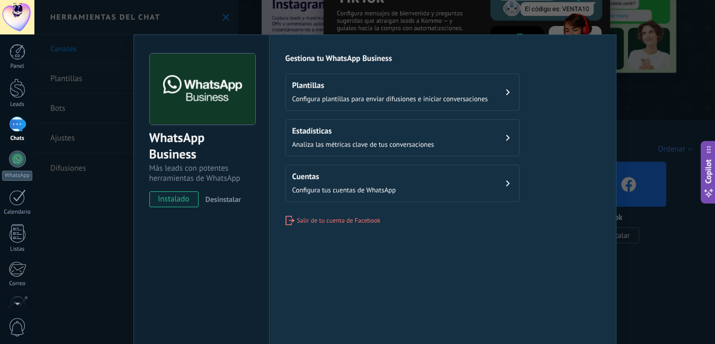
click at [482, 132] on button "Estadísticas Analiza las métricas clave de tus conversaciones" at bounding box center [403, 137] width 234 height 37
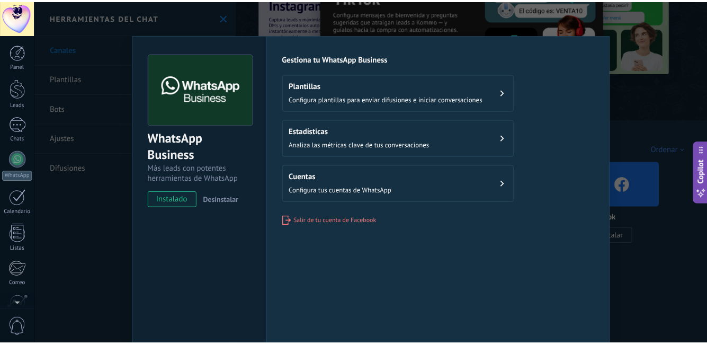
scroll to position [97, 0]
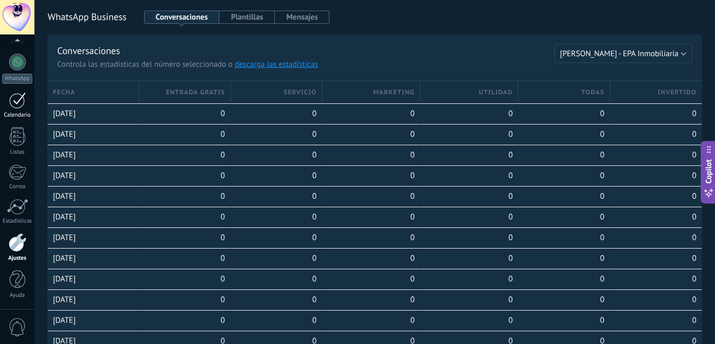
click at [24, 114] on div "Calendario" at bounding box center [17, 115] width 31 height 7
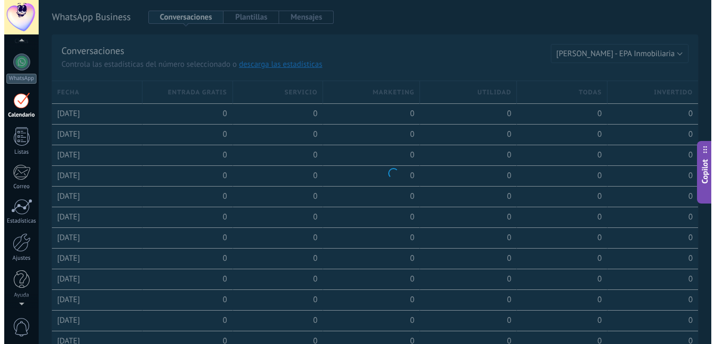
scroll to position [31, 0]
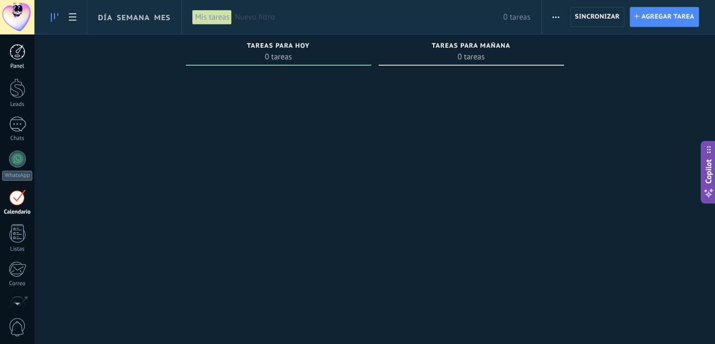
click at [23, 56] on div at bounding box center [18, 52] width 16 height 16
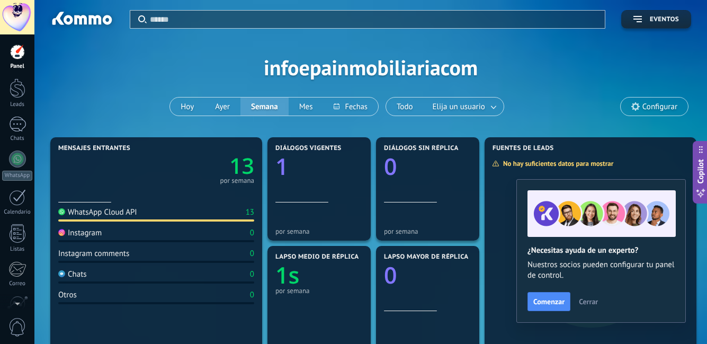
click at [97, 219] on div at bounding box center [156, 220] width 196 height 2
click at [103, 212] on div "WhatsApp Cloud API" at bounding box center [97, 212] width 79 height 10
click at [154, 243] on div "WhatsApp Cloud API 13 Instagram 0 Instagram comments 0 Chats 0 Otros 0" at bounding box center [156, 272] width 196 height 140
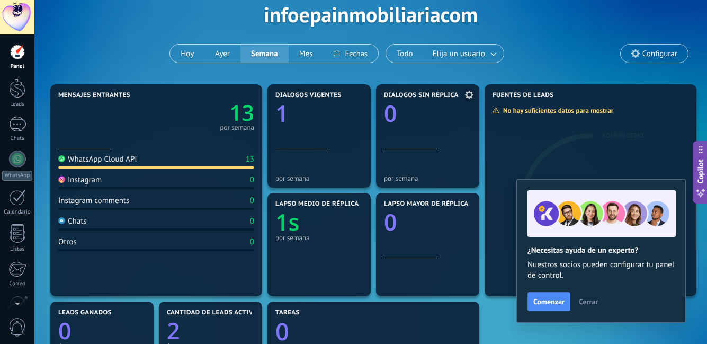
scroll to position [159, 0]
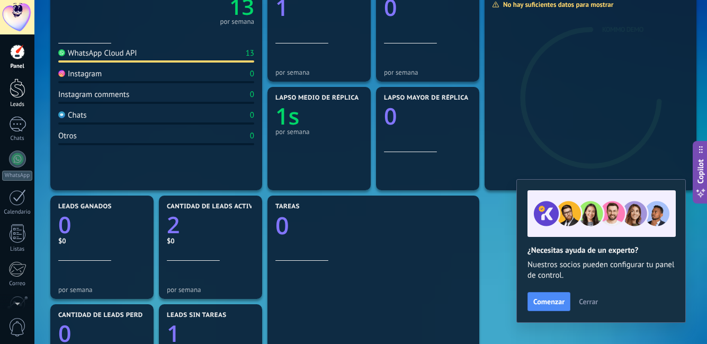
click at [18, 93] on div at bounding box center [18, 88] width 16 height 20
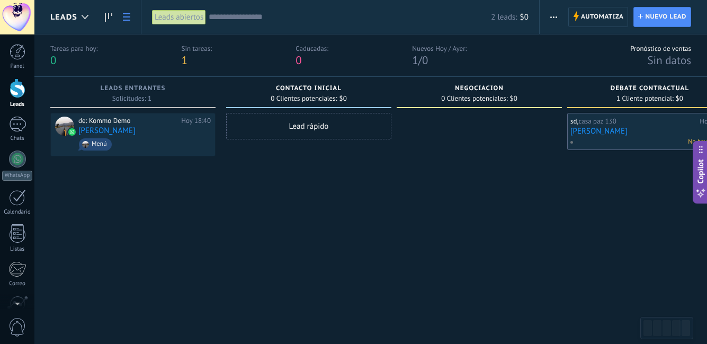
click at [127, 22] on link at bounding box center [127, 17] width 18 height 21
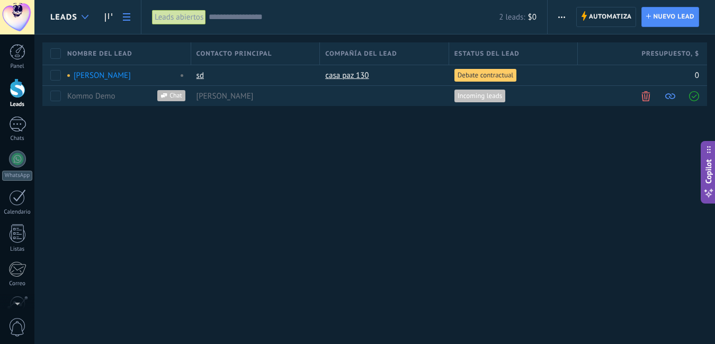
click at [82, 18] on icon at bounding box center [85, 17] width 7 height 4
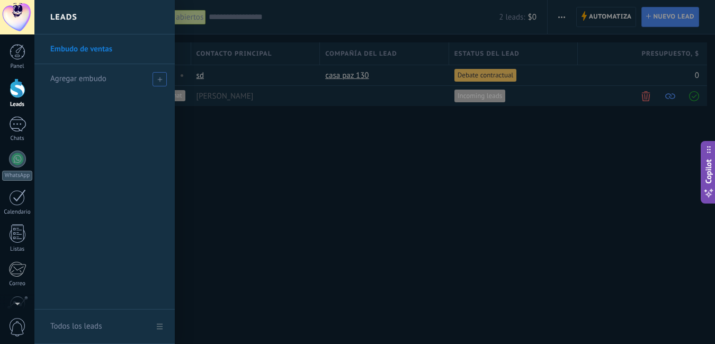
click at [95, 88] on div "Agregar embudo" at bounding box center [107, 78] width 114 height 29
click at [243, 213] on div at bounding box center [391, 172] width 715 height 344
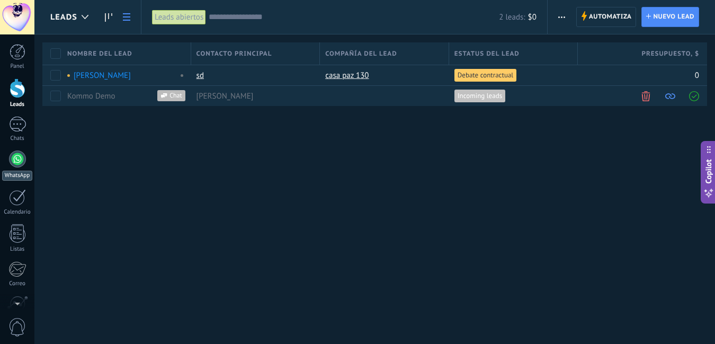
click at [16, 171] on div "WhatsApp" at bounding box center [17, 176] width 30 height 10
